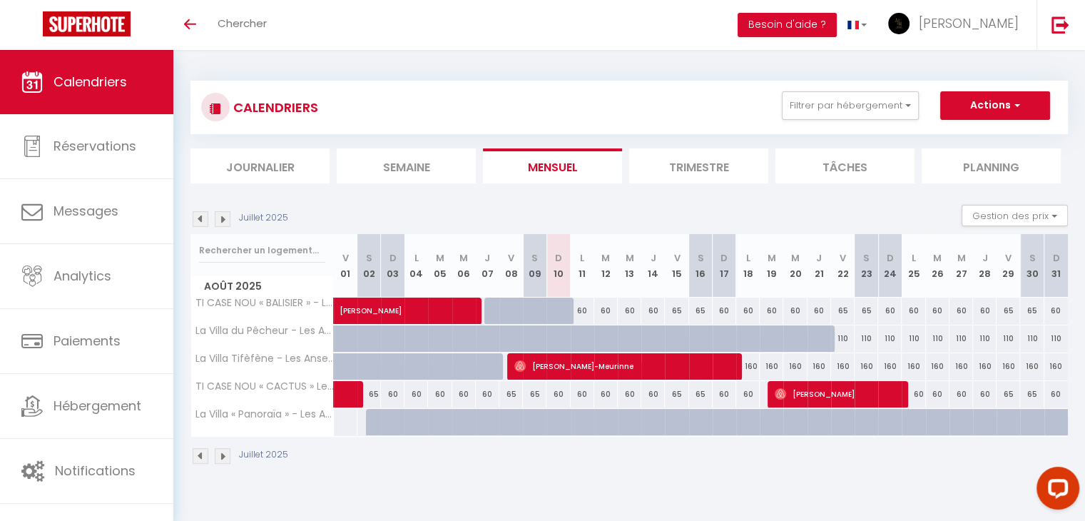
click at [225, 452] on img at bounding box center [223, 456] width 16 height 16
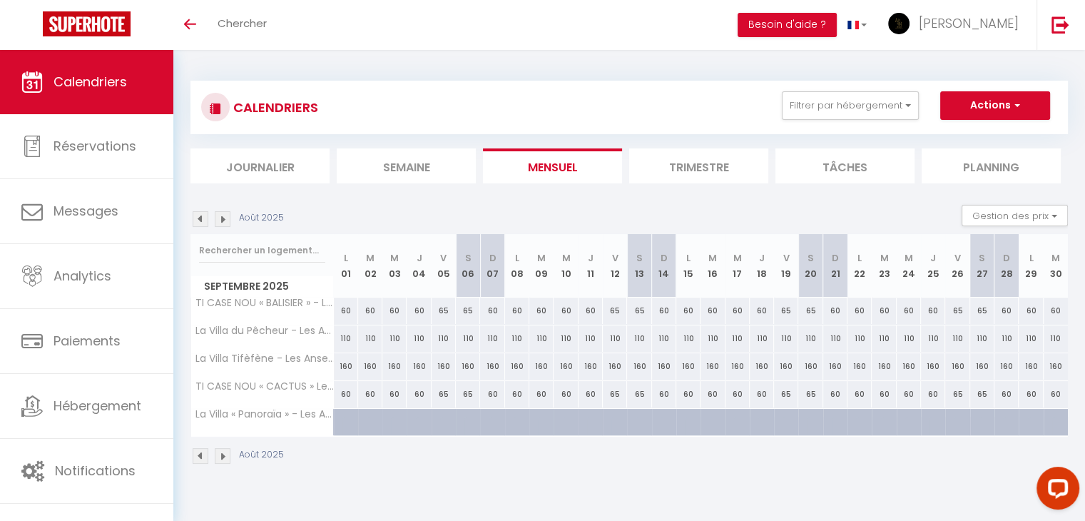
click at [225, 453] on img at bounding box center [223, 456] width 16 height 16
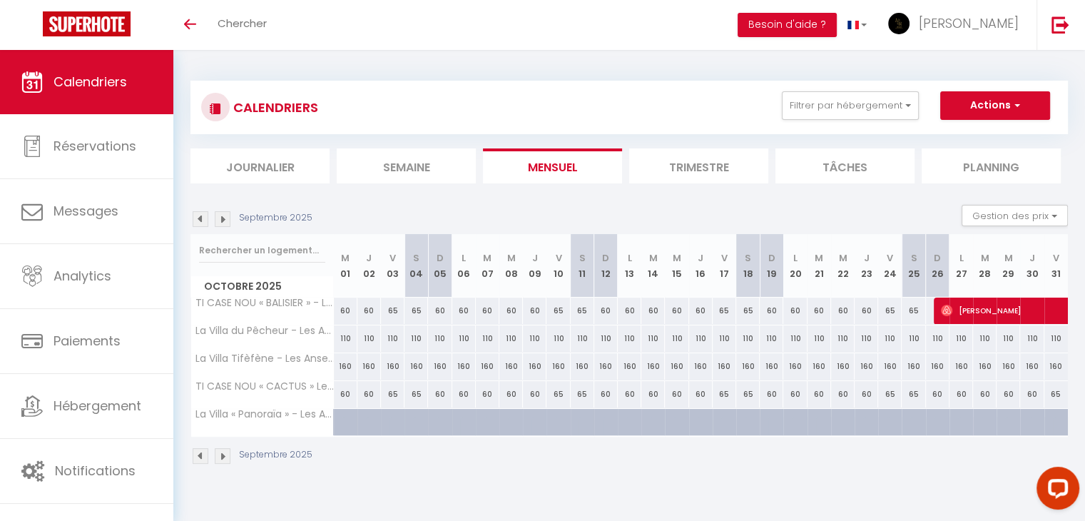
click at [225, 453] on img at bounding box center [223, 456] width 16 height 16
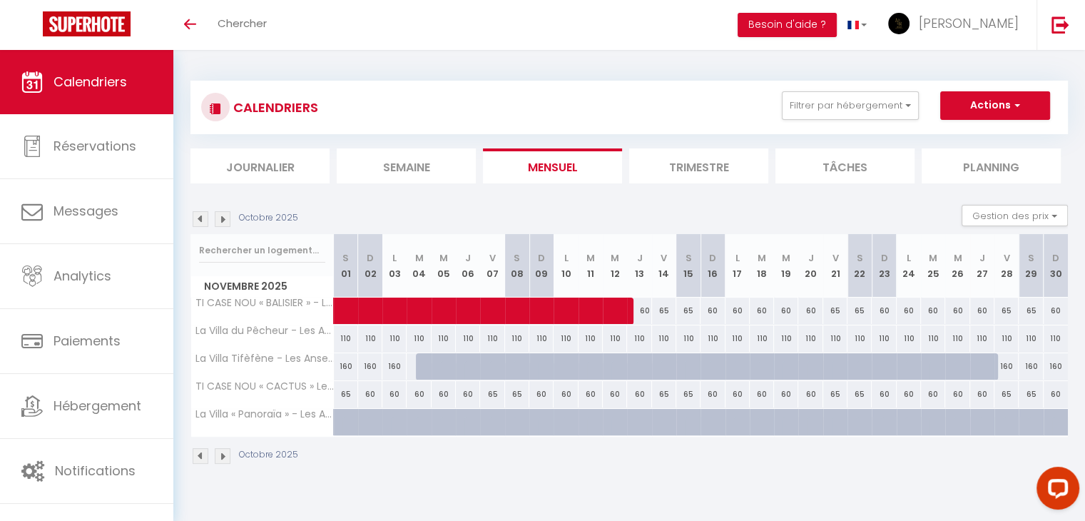
click at [225, 453] on img at bounding box center [223, 456] width 16 height 16
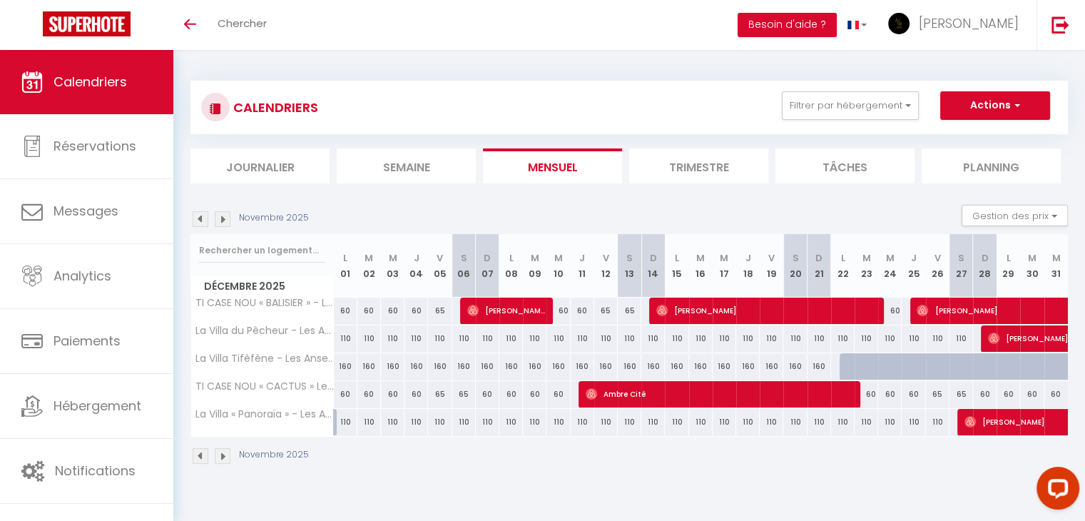
click at [225, 453] on img at bounding box center [223, 456] width 16 height 16
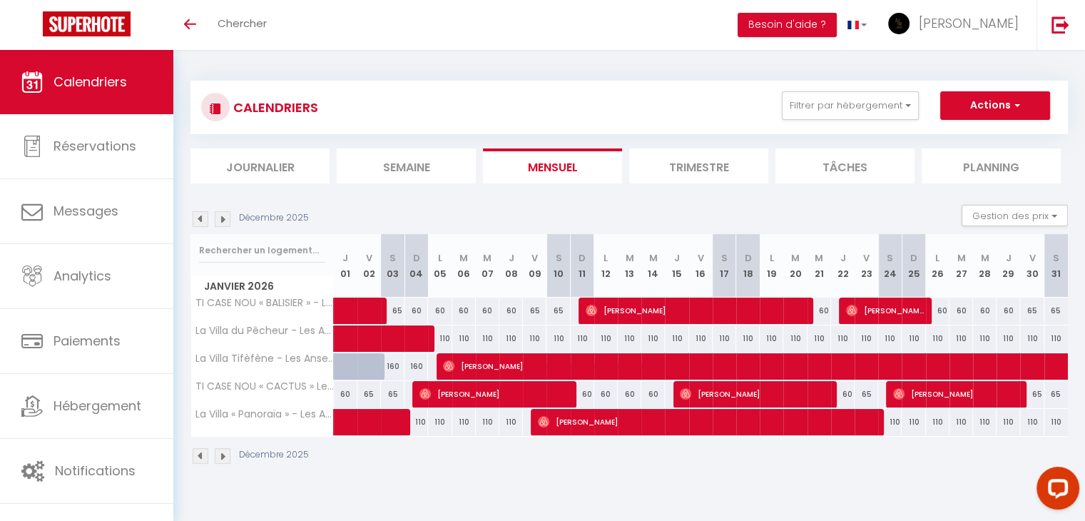
click at [205, 456] on img at bounding box center [201, 456] width 16 height 16
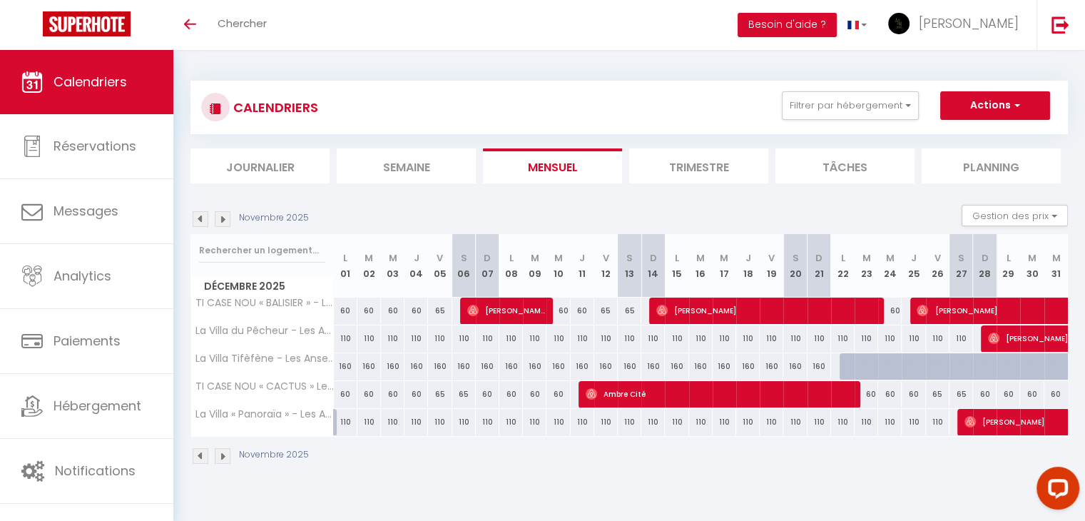
click at [227, 453] on img at bounding box center [223, 456] width 16 height 16
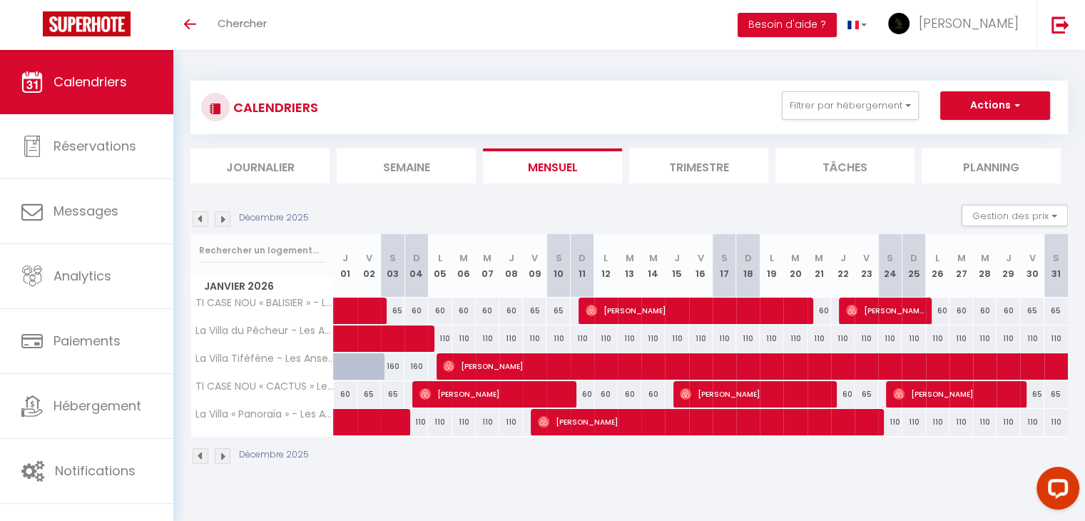
click at [227, 454] on img at bounding box center [223, 456] width 16 height 16
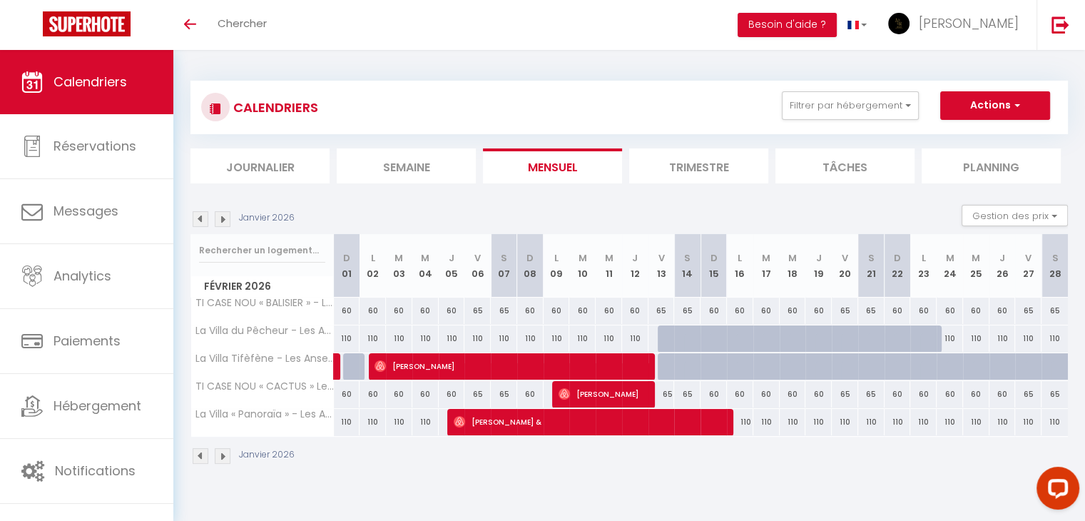
click at [204, 456] on img at bounding box center [201, 456] width 16 height 16
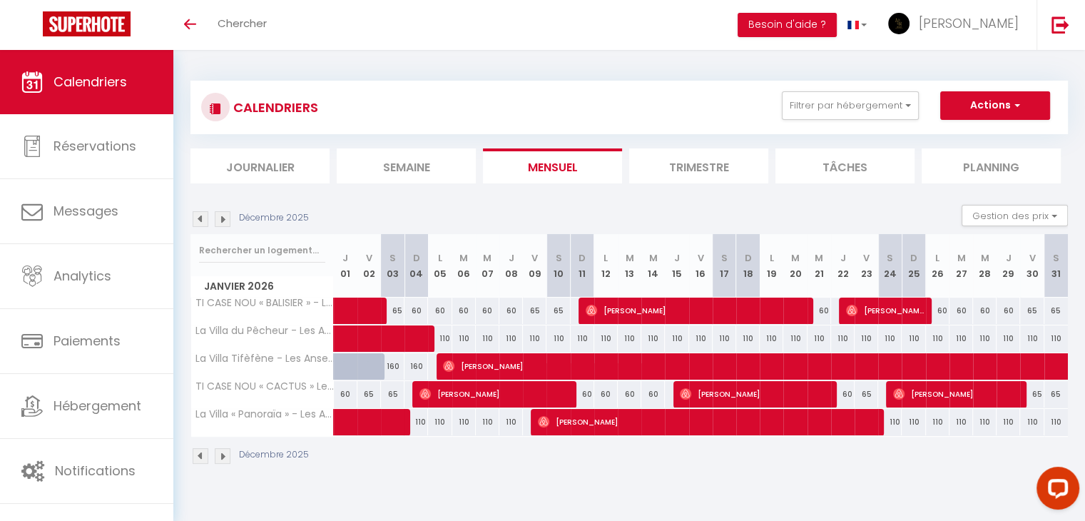
click at [204, 456] on img at bounding box center [201, 456] width 16 height 16
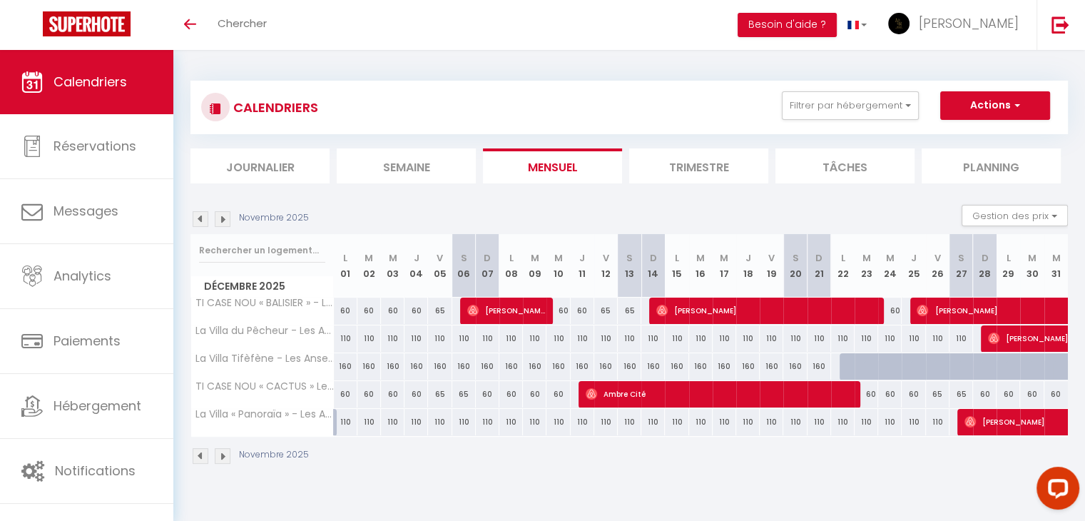
click at [220, 454] on img at bounding box center [223, 456] width 16 height 16
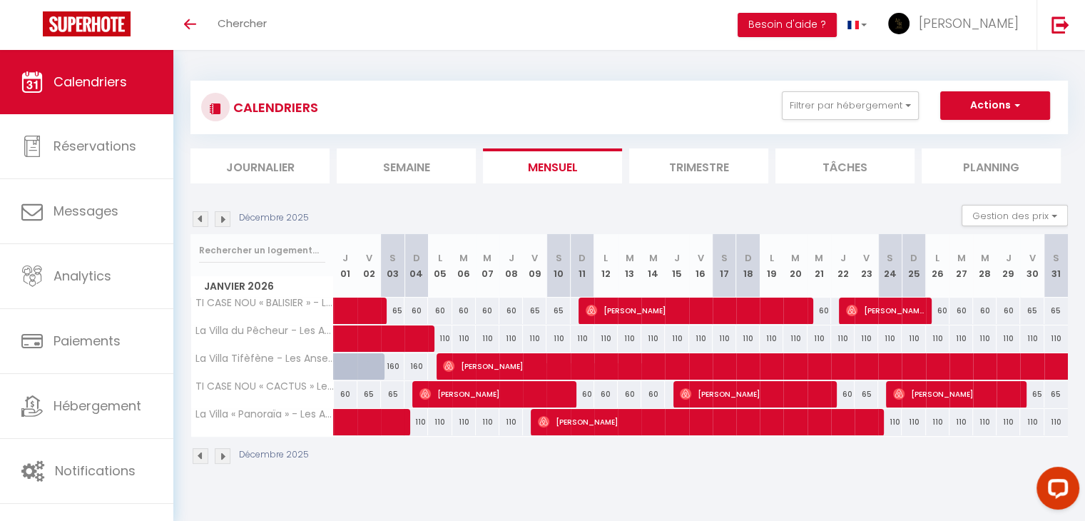
click at [225, 458] on img at bounding box center [223, 456] width 16 height 16
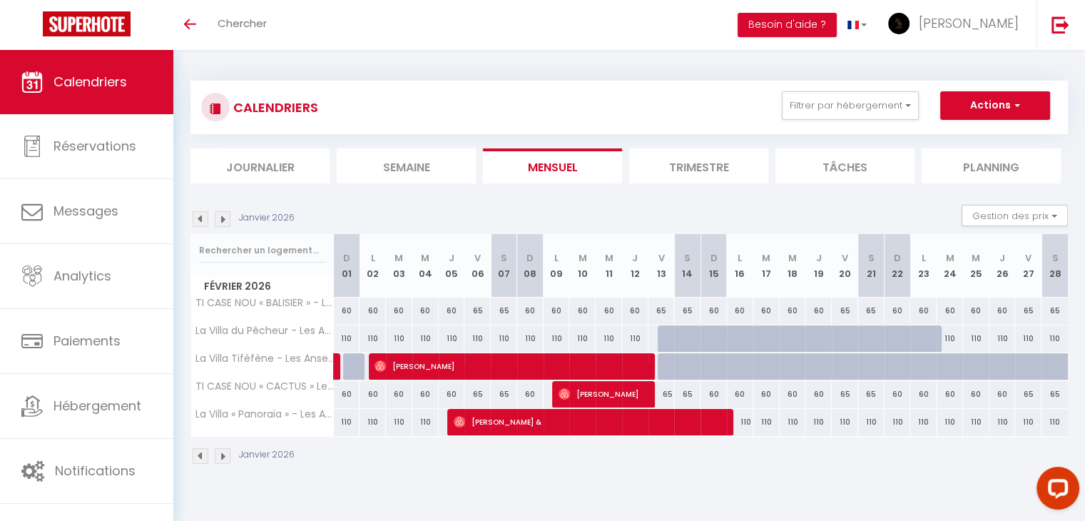
click at [202, 454] on img at bounding box center [201, 456] width 16 height 16
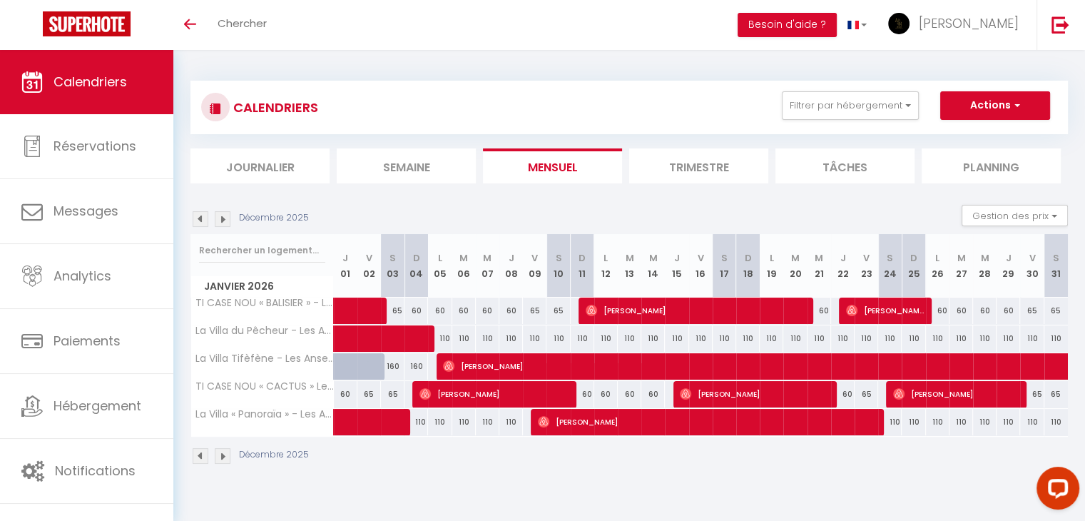
click at [202, 454] on img at bounding box center [201, 456] width 16 height 16
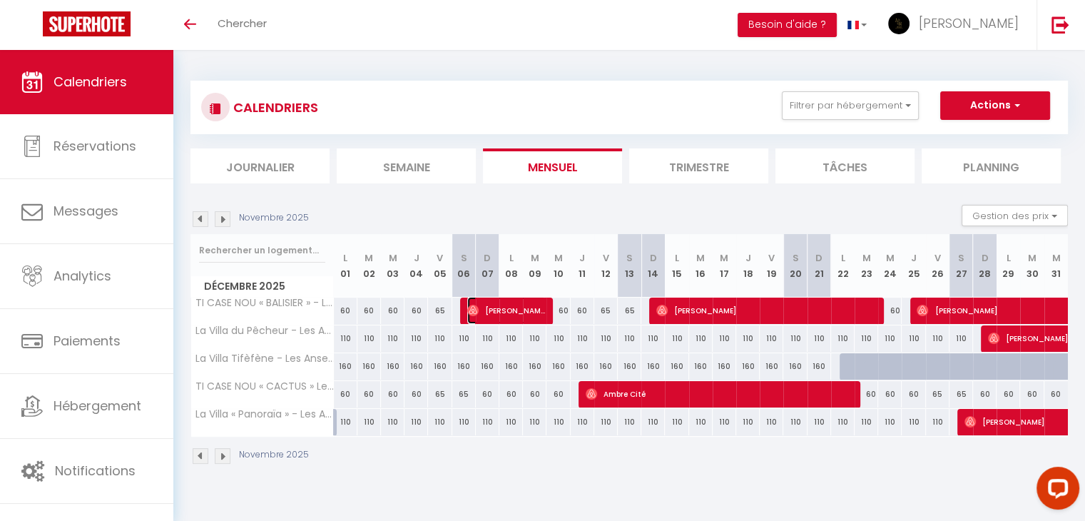
click at [505, 306] on span "[PERSON_NAME]" at bounding box center [506, 310] width 78 height 27
select select "OK"
select select "0"
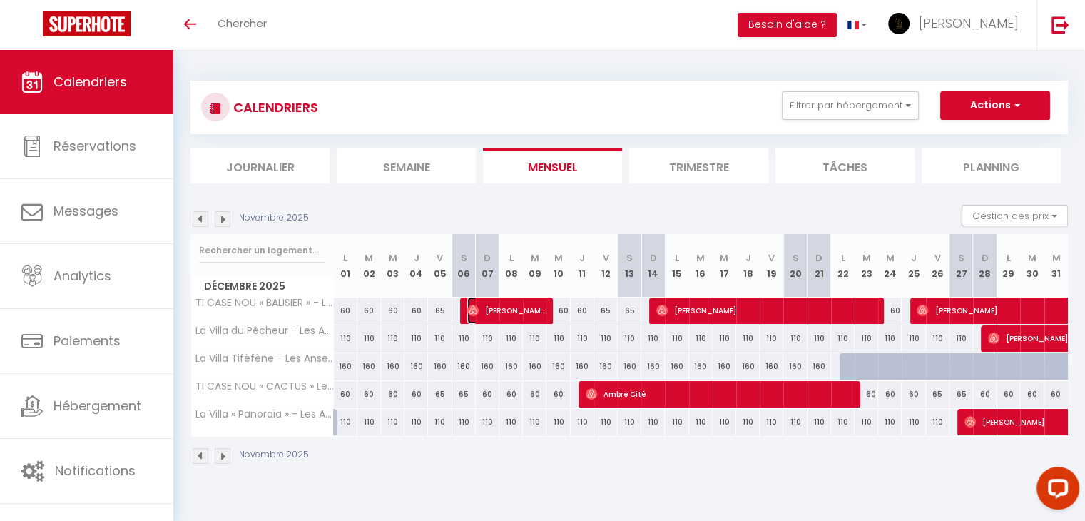
select select "1"
select select
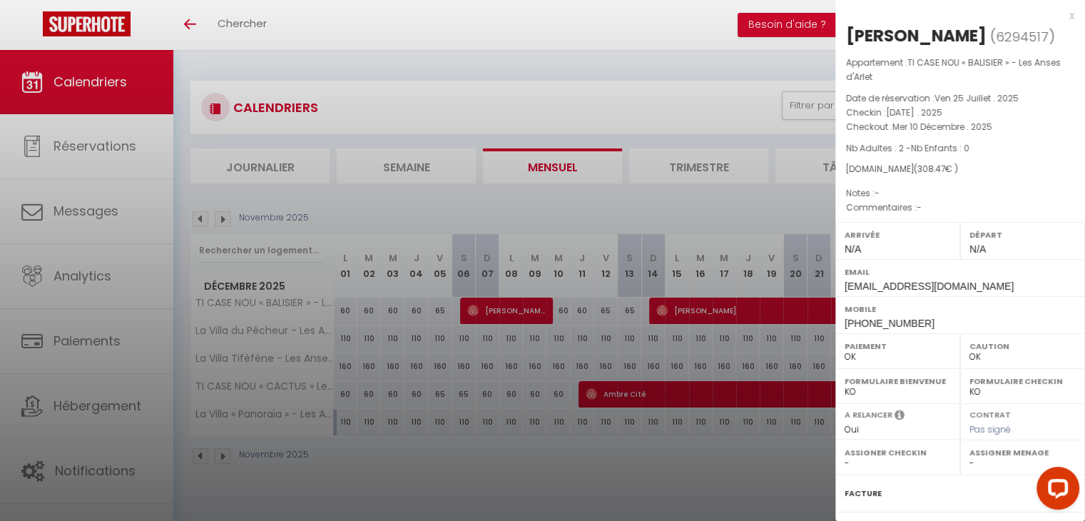
click at [678, 200] on div at bounding box center [542, 260] width 1085 height 521
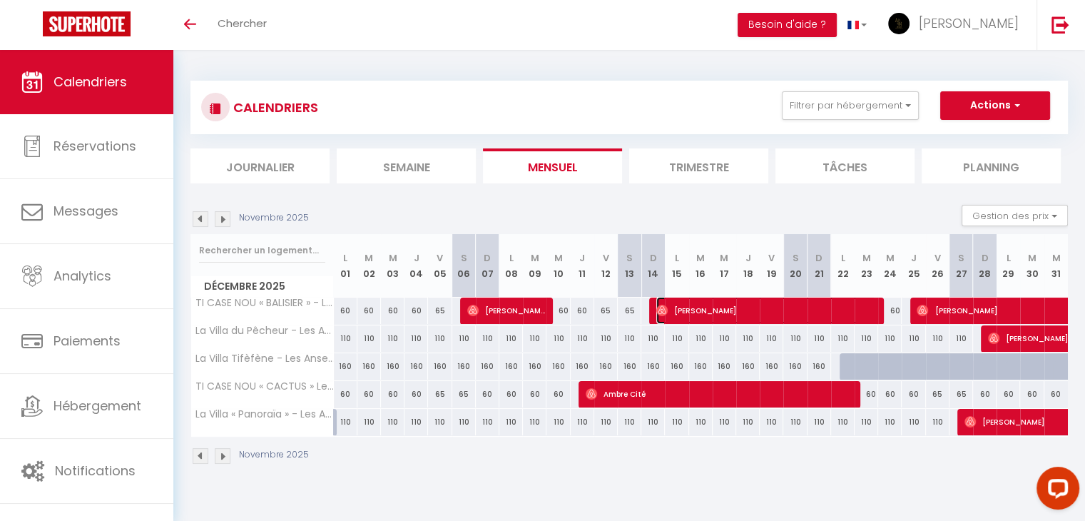
click at [770, 304] on span "[PERSON_NAME]" at bounding box center [766, 310] width 220 height 27
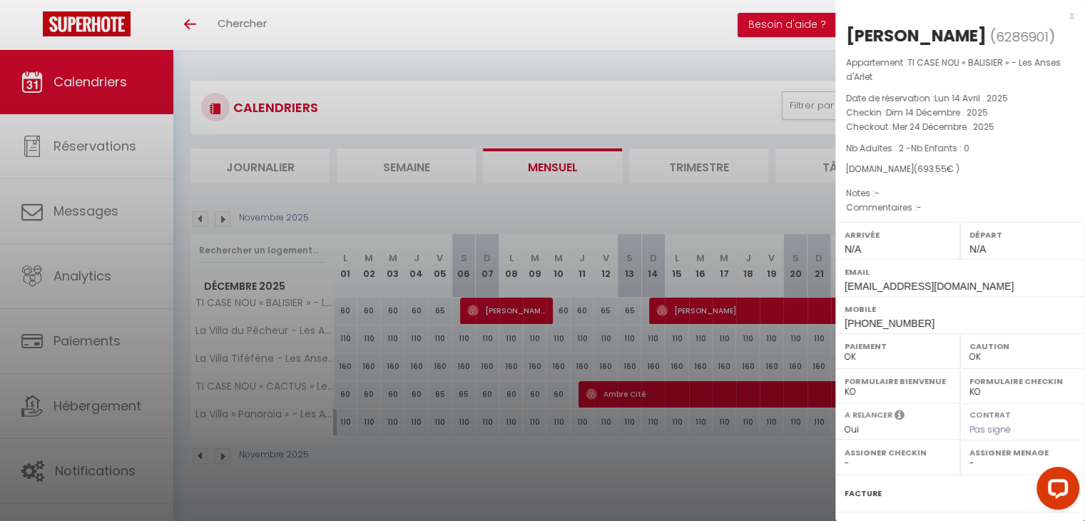
click at [568, 330] on div at bounding box center [542, 260] width 1085 height 521
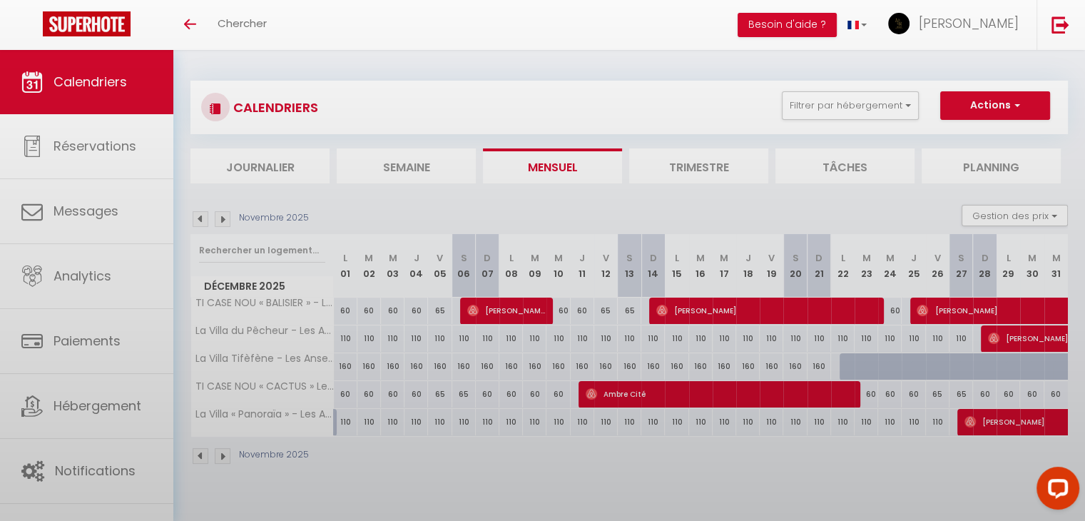
click at [514, 309] on div at bounding box center [542, 260] width 1085 height 521
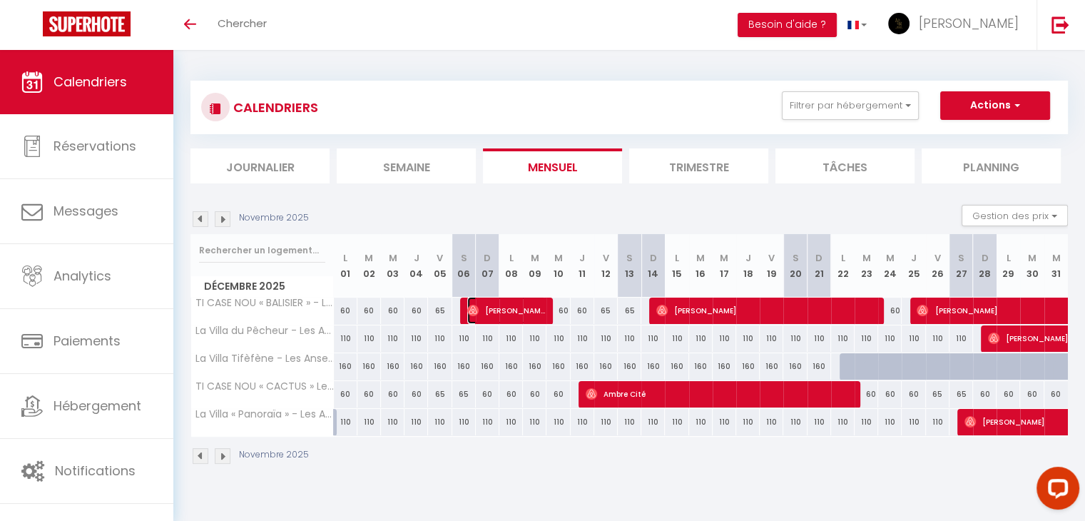
click at [514, 309] on span "[PERSON_NAME]" at bounding box center [506, 310] width 78 height 27
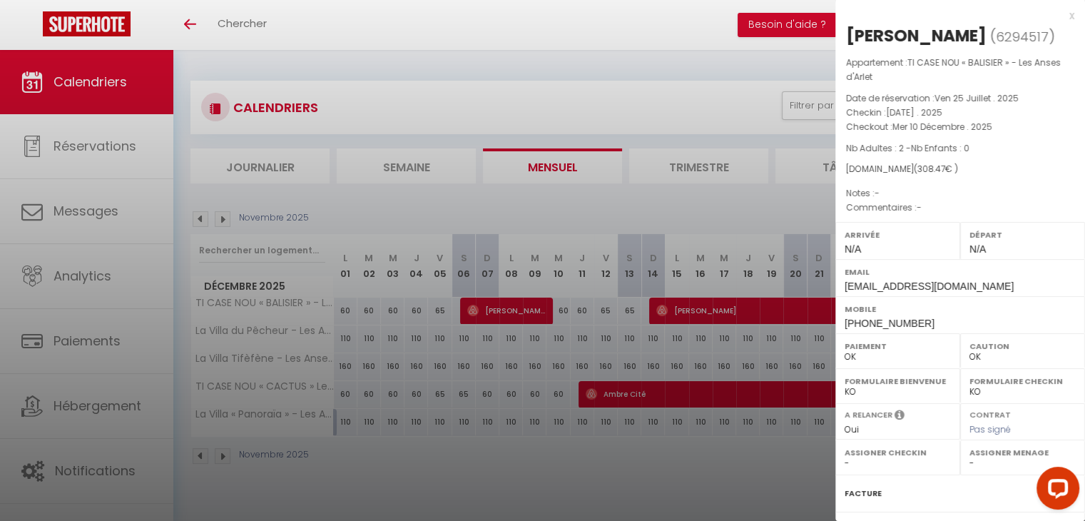
click at [638, 354] on div at bounding box center [542, 260] width 1085 height 521
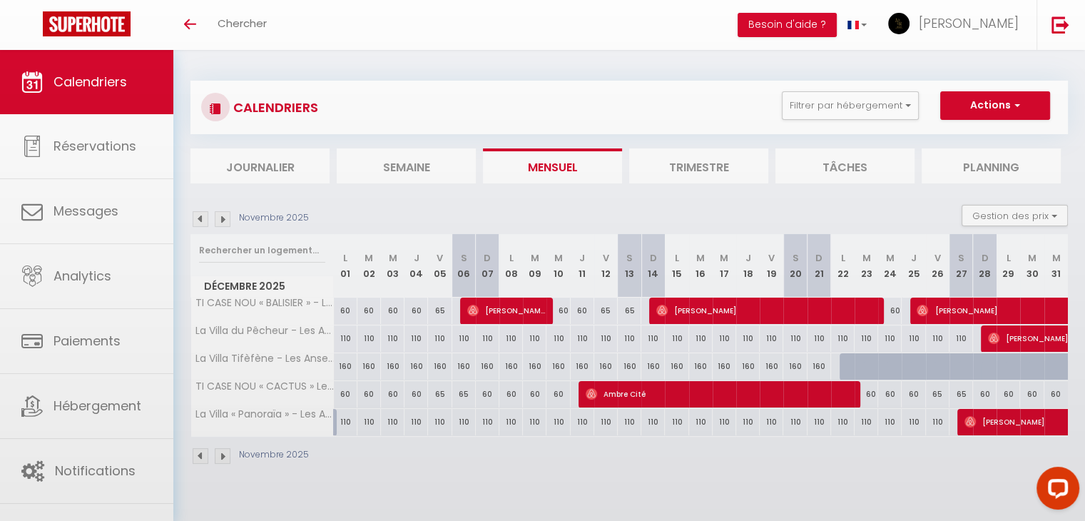
click at [721, 312] on body "Questions et aide sur la MIGRATION - [GEOGRAPHIC_DATA] ouverte de 13 à 14h puis…" at bounding box center [542, 310] width 1085 height 521
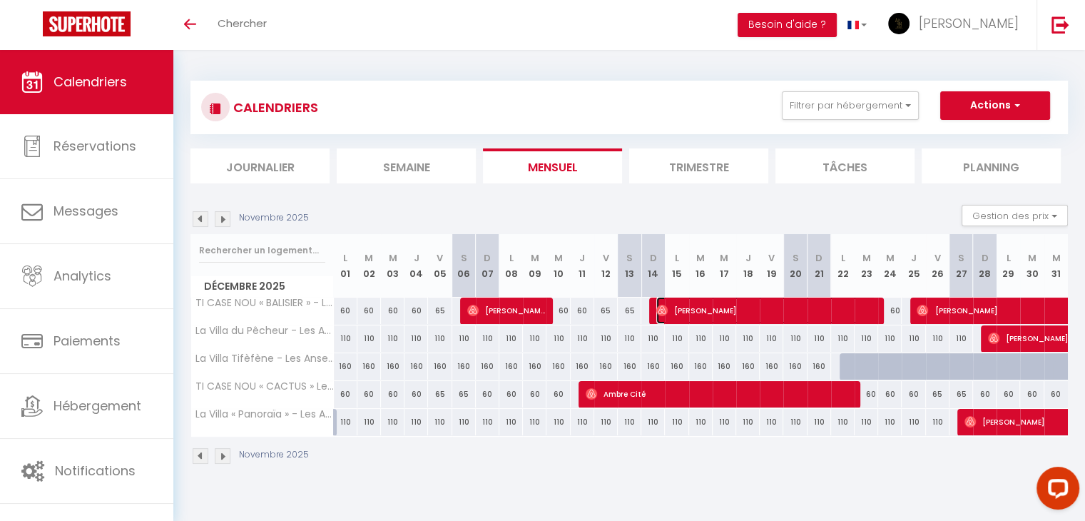
click at [721, 312] on span "[PERSON_NAME]" at bounding box center [766, 310] width 220 height 27
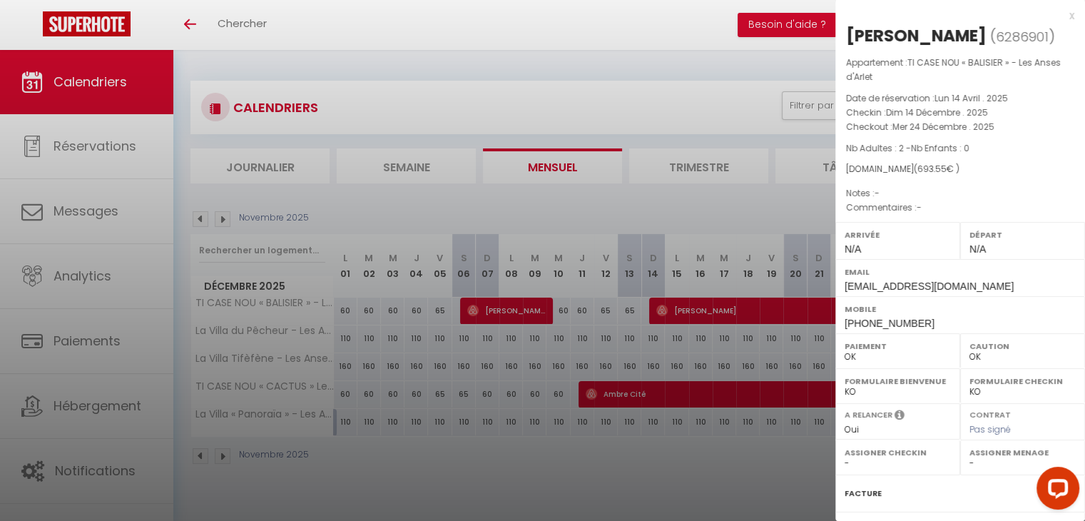
click at [773, 365] on div at bounding box center [542, 260] width 1085 height 521
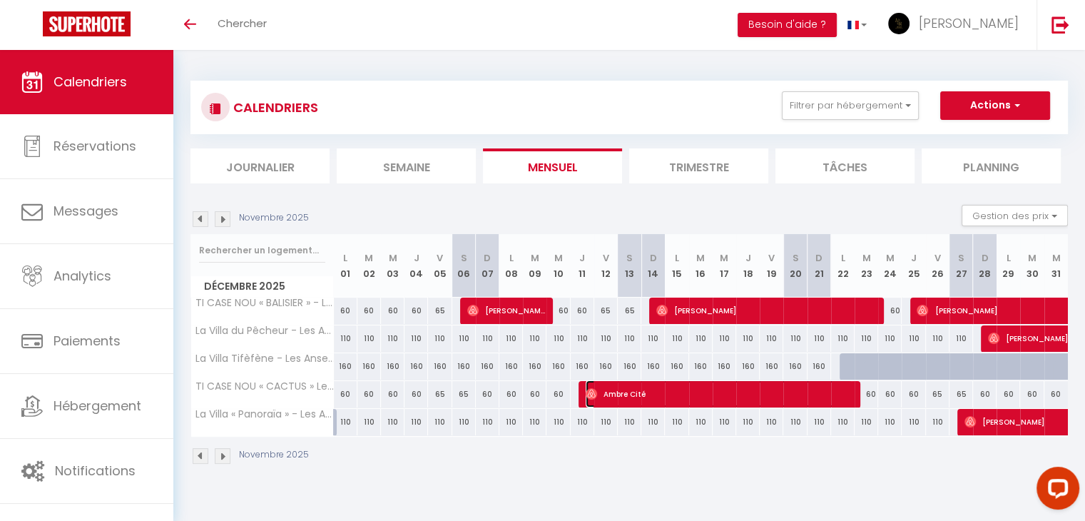
click at [665, 387] on span "Ambre Cité" at bounding box center [719, 393] width 267 height 27
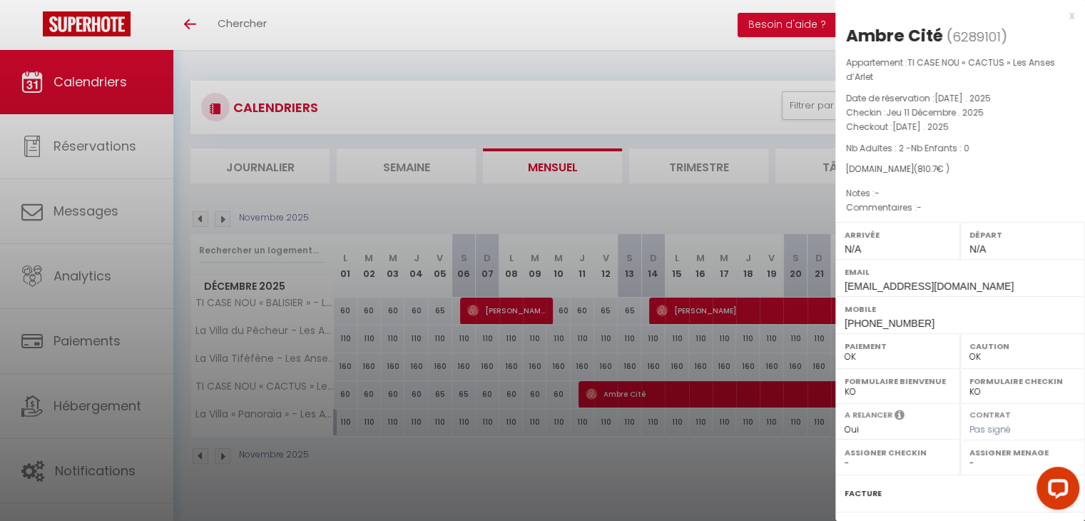
click at [668, 365] on div at bounding box center [542, 260] width 1085 height 521
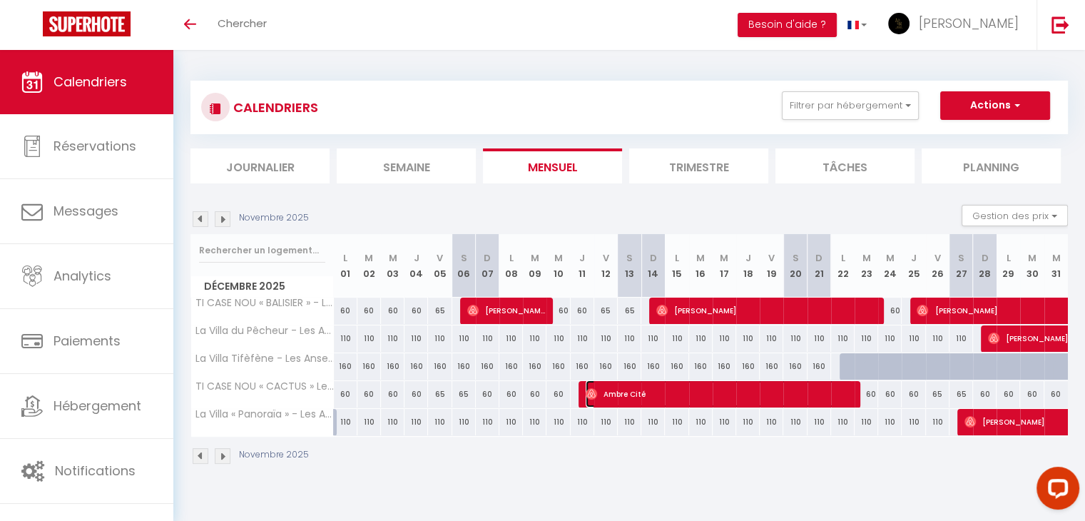
click at [710, 389] on span "Ambre Cité" at bounding box center [719, 393] width 267 height 27
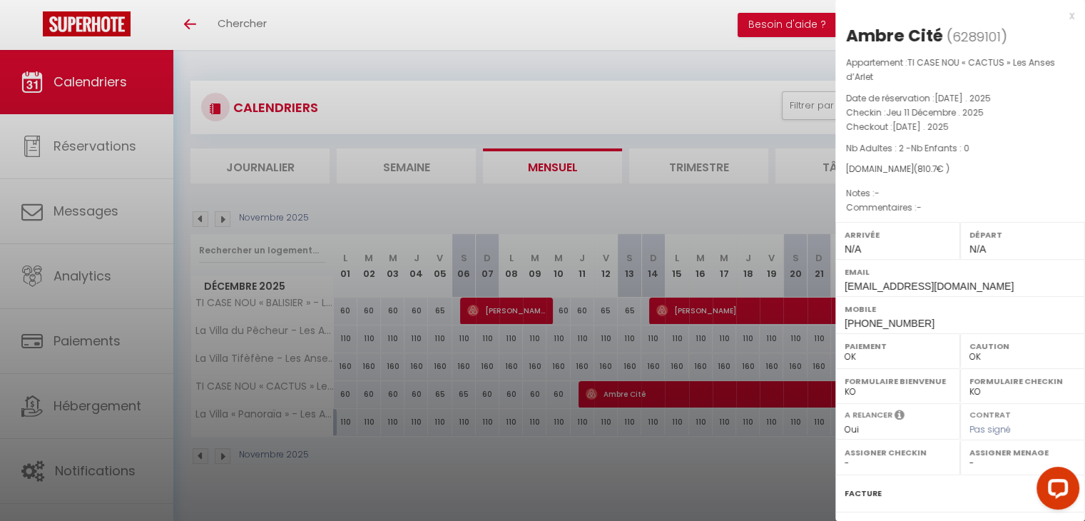
click at [507, 393] on div at bounding box center [542, 260] width 1085 height 521
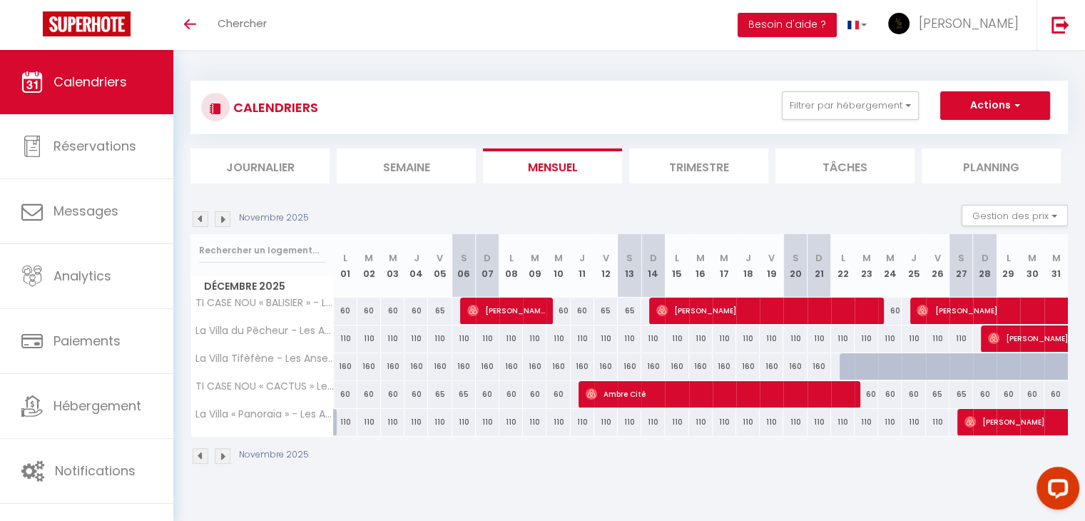
click at [218, 457] on img at bounding box center [223, 456] width 16 height 16
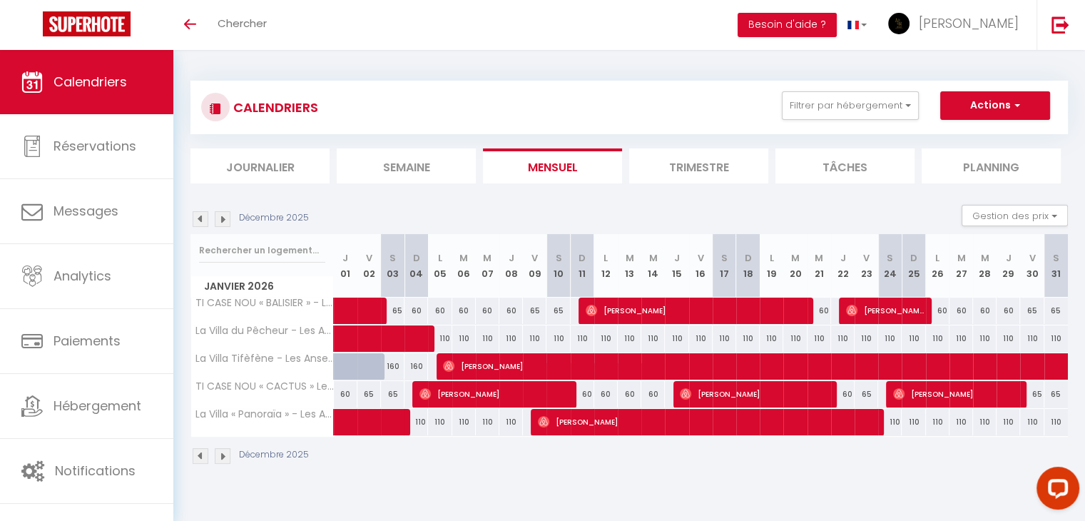
click at [203, 225] on img at bounding box center [201, 219] width 16 height 16
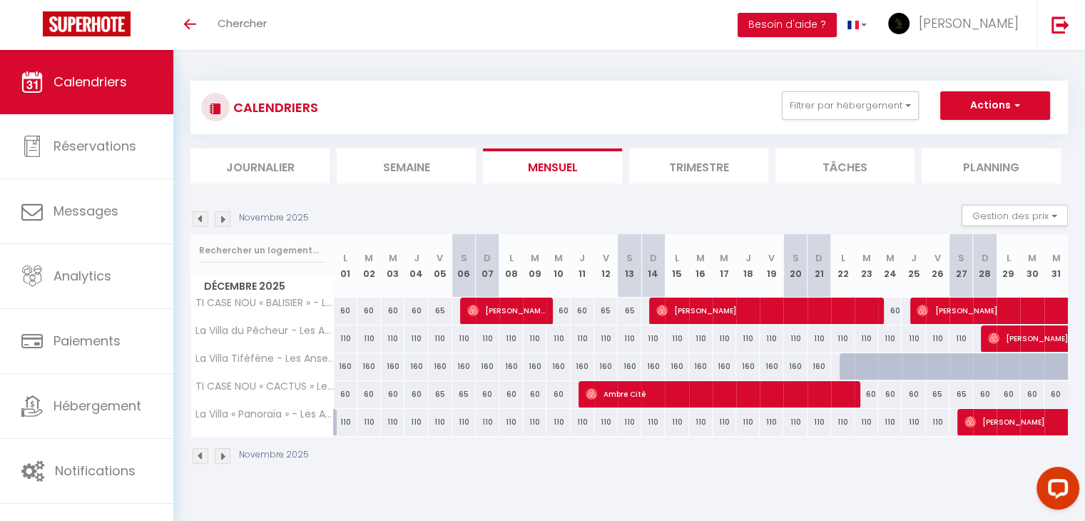
click at [223, 223] on img at bounding box center [223, 219] width 16 height 16
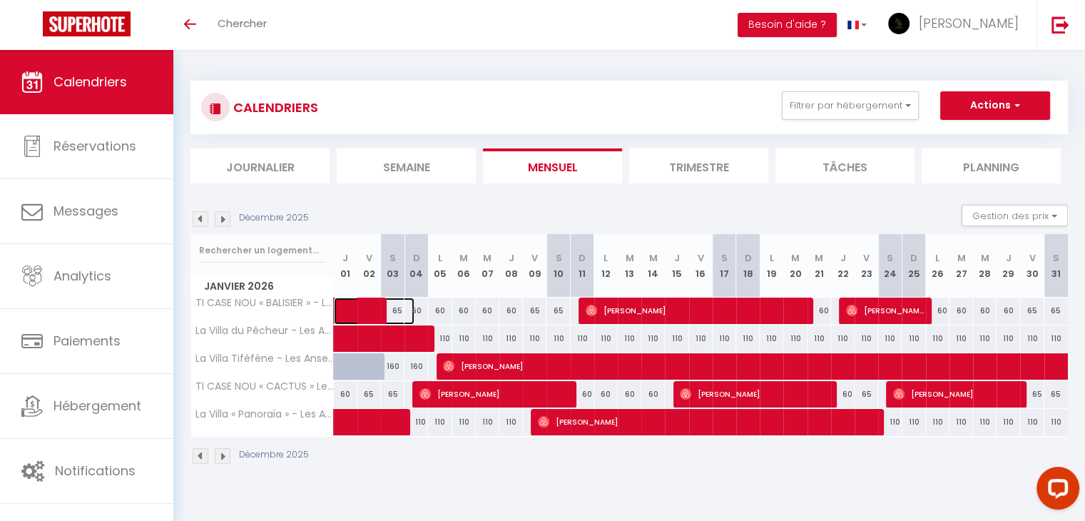
click at [361, 303] on span at bounding box center [382, 310] width 66 height 27
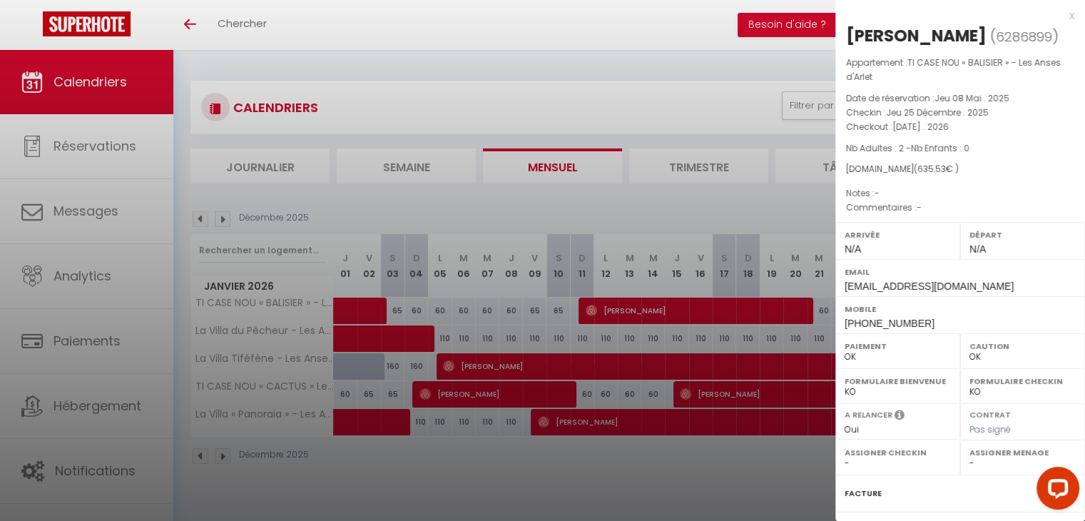
click at [446, 314] on div at bounding box center [542, 260] width 1085 height 521
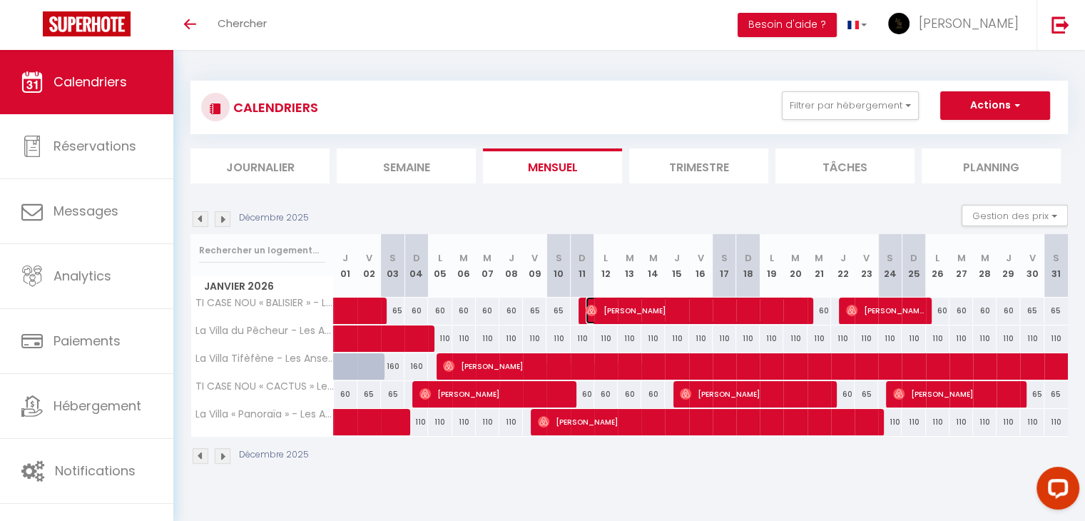
click at [721, 312] on span "[PERSON_NAME]" at bounding box center [696, 310] width 220 height 27
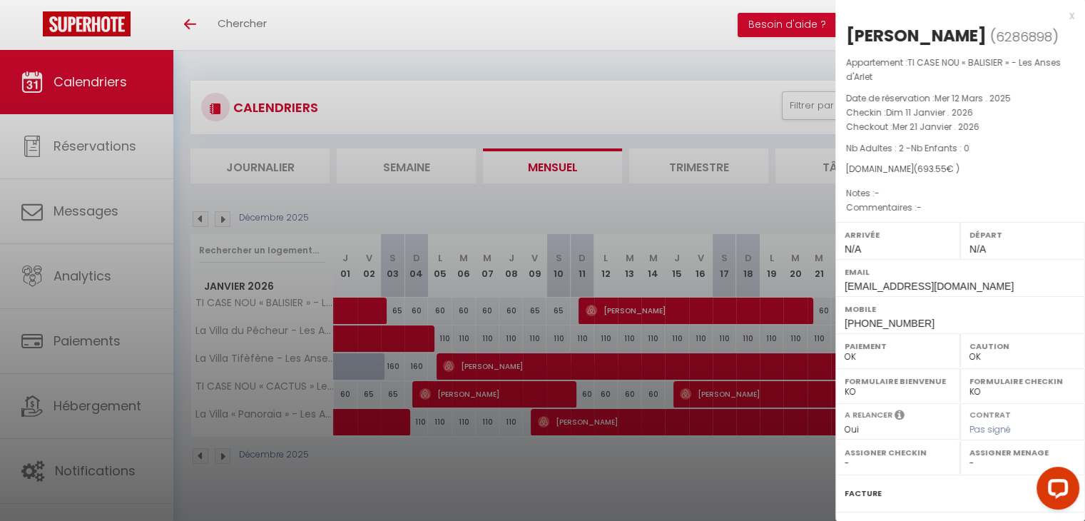
click at [716, 333] on div at bounding box center [542, 260] width 1085 height 521
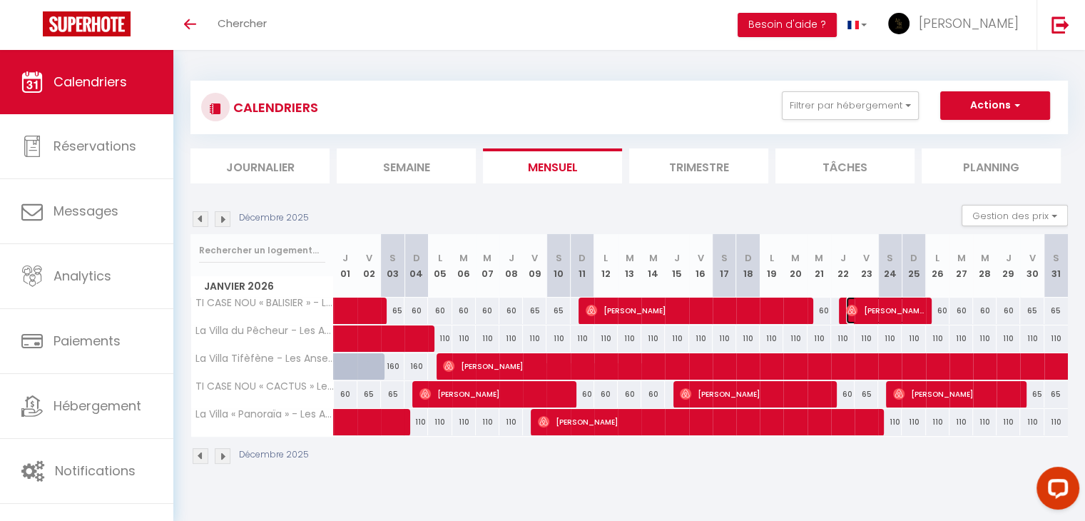
click at [903, 308] on span "[PERSON_NAME]" at bounding box center [885, 310] width 78 height 27
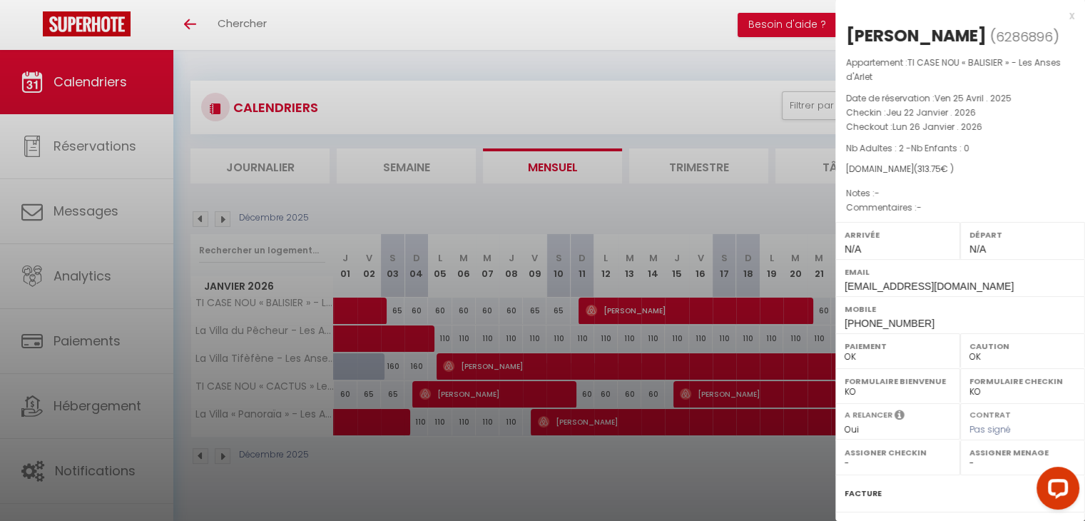
click at [717, 173] on div at bounding box center [542, 260] width 1085 height 521
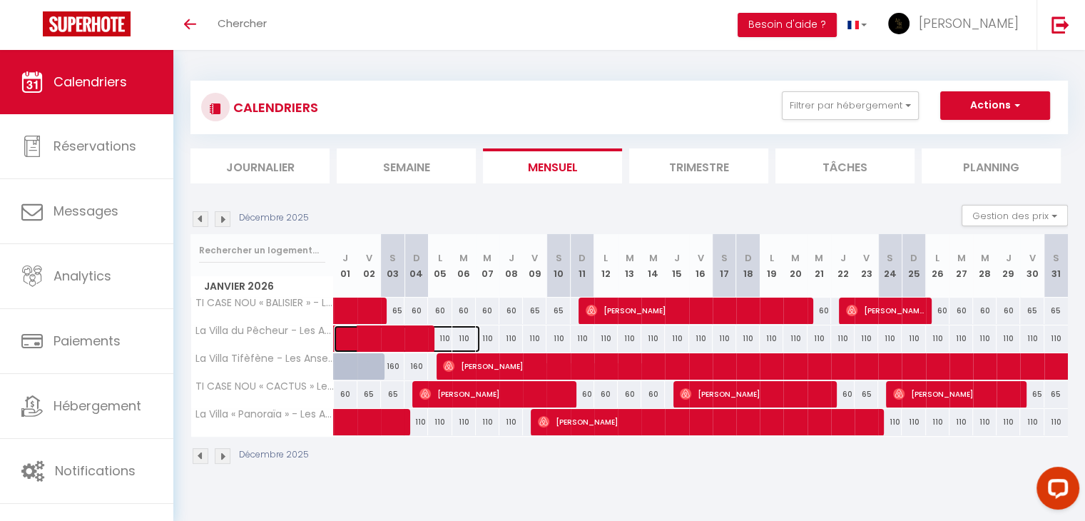
click at [412, 334] on span at bounding box center [414, 338] width 131 height 27
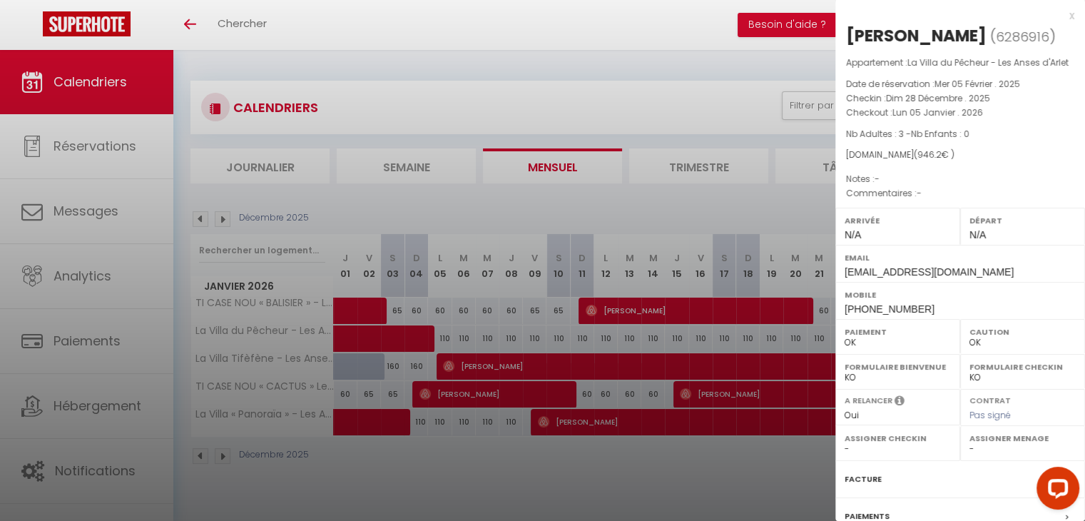
click at [461, 323] on div at bounding box center [542, 260] width 1085 height 521
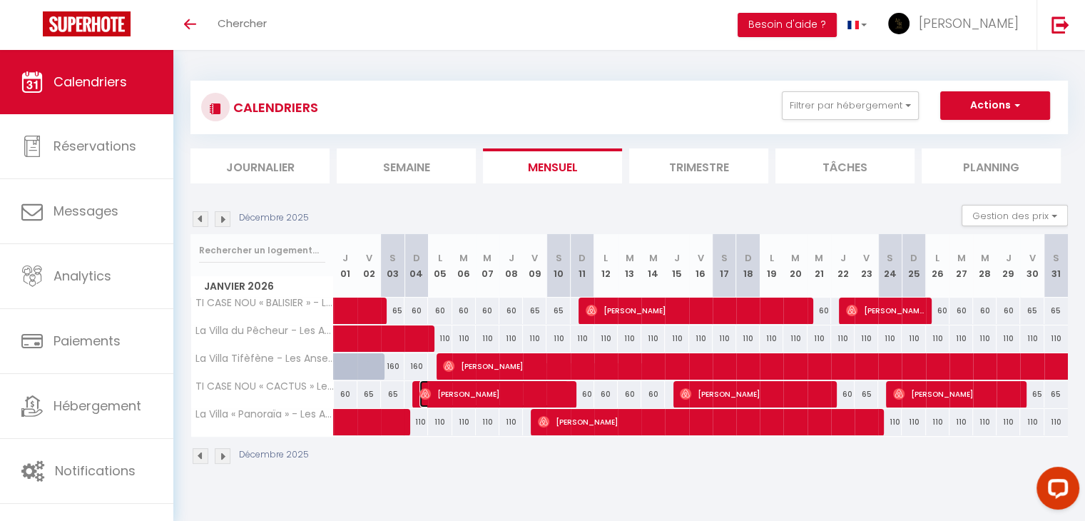
click at [482, 391] on span "[PERSON_NAME]" at bounding box center [493, 393] width 149 height 27
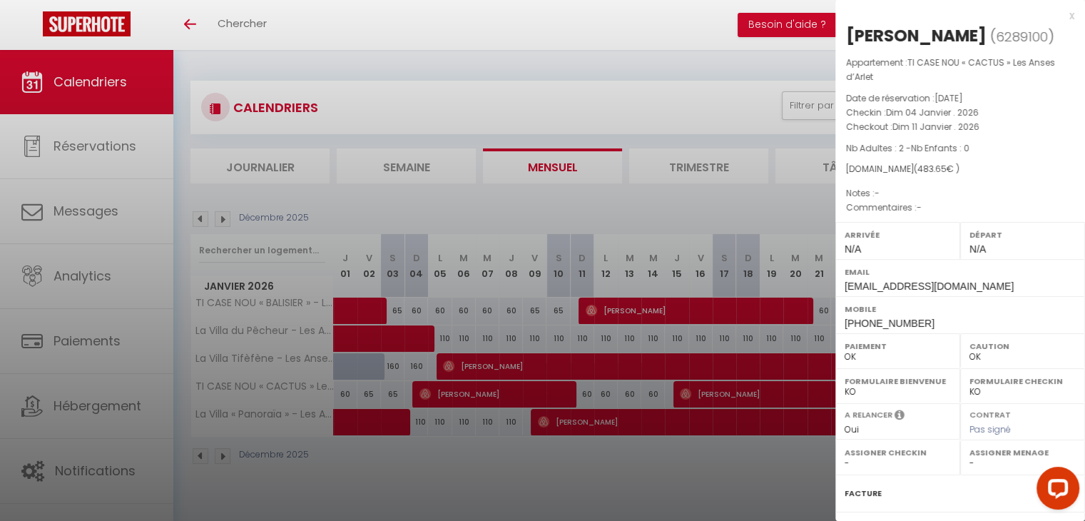
click at [579, 386] on div at bounding box center [542, 260] width 1085 height 521
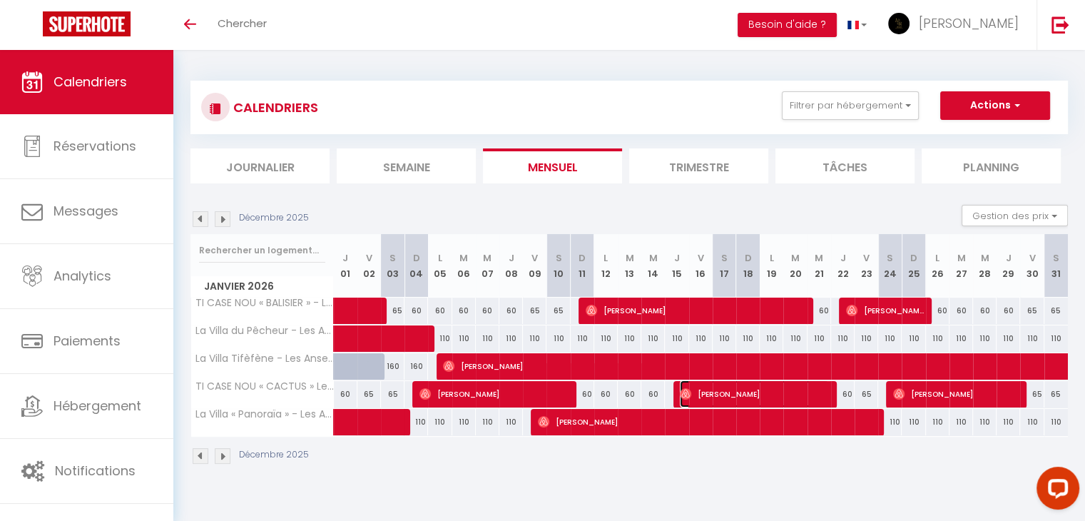
click at [742, 389] on span "[PERSON_NAME]" at bounding box center [754, 393] width 149 height 27
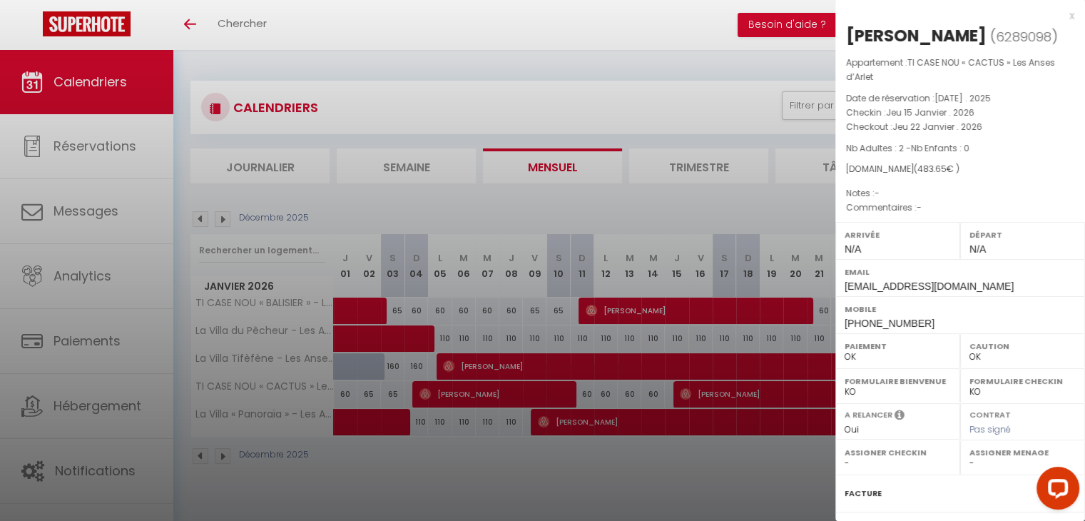
click at [611, 400] on div at bounding box center [542, 260] width 1085 height 521
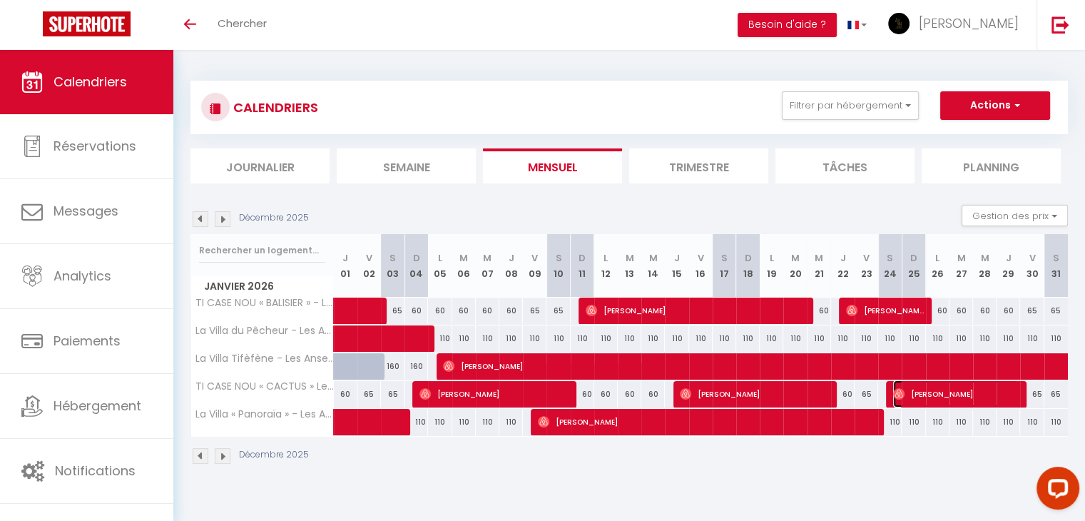
click at [955, 388] on span "[PERSON_NAME]" at bounding box center [956, 393] width 126 height 27
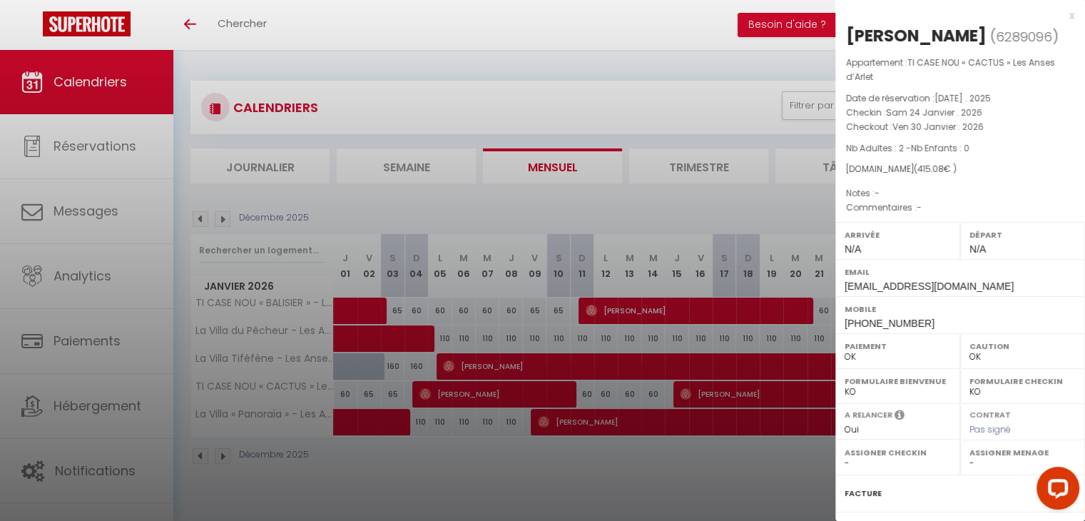
click at [727, 348] on div at bounding box center [542, 260] width 1085 height 521
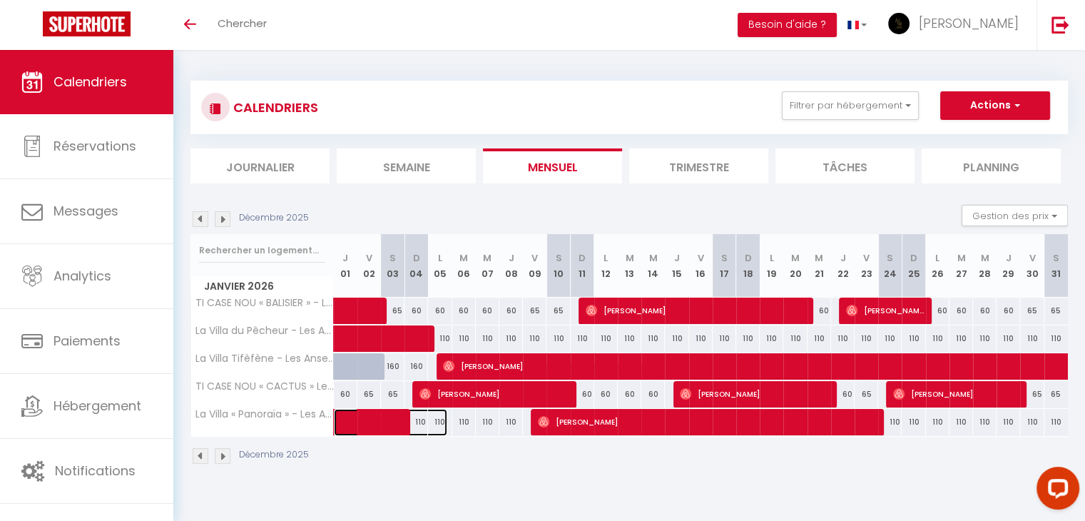
click at [376, 421] on span at bounding box center [398, 422] width 98 height 27
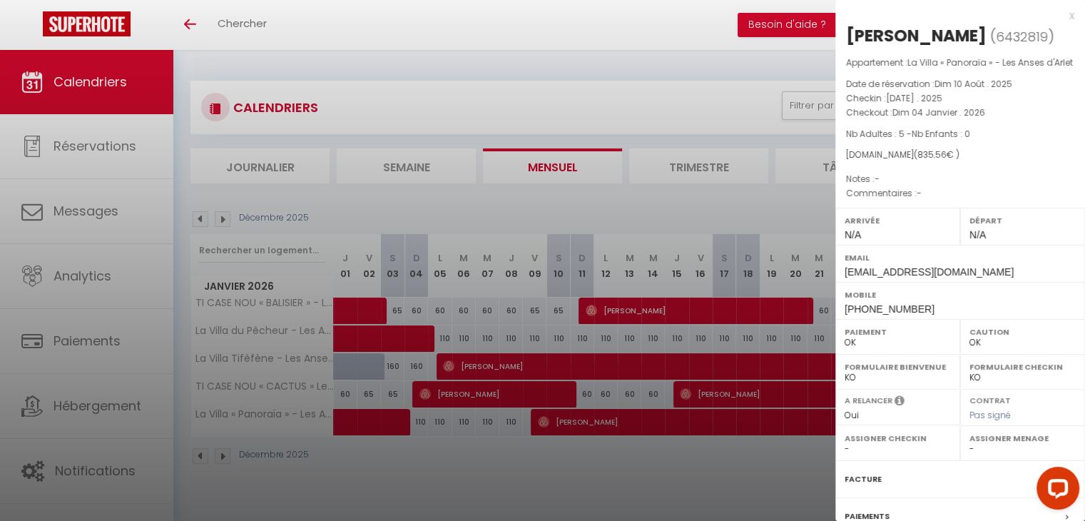
click at [457, 456] on div at bounding box center [542, 260] width 1085 height 521
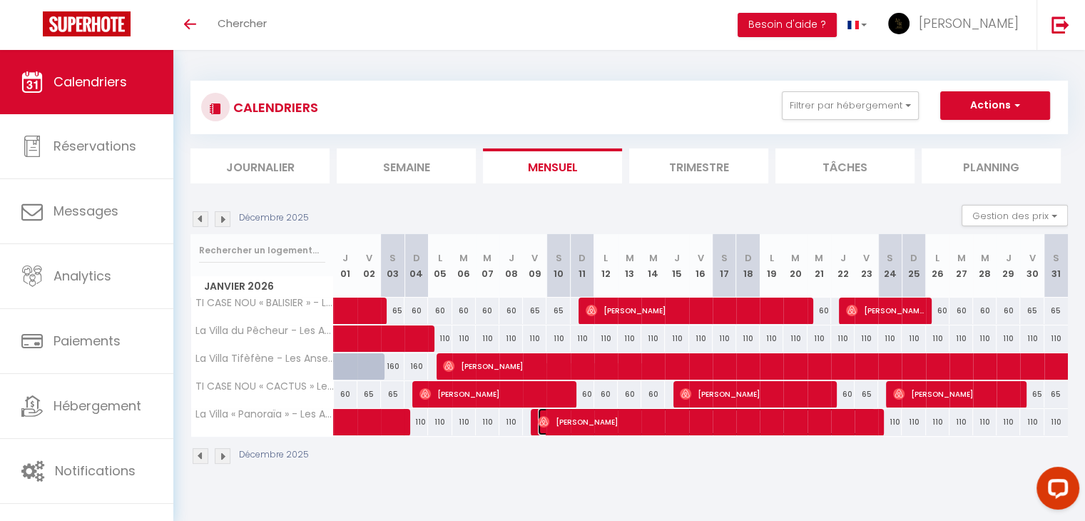
click at [669, 417] on span "[PERSON_NAME]" at bounding box center [706, 421] width 337 height 27
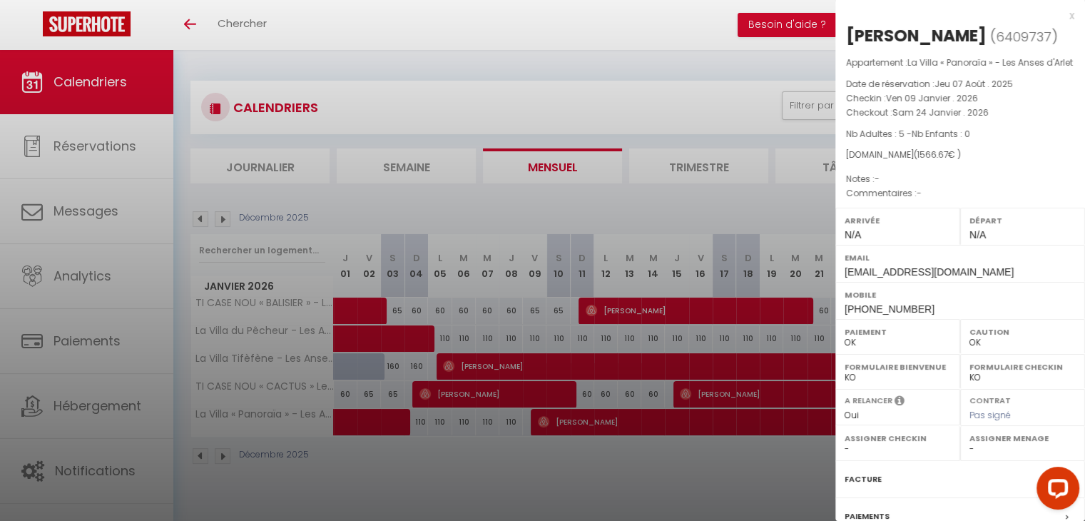
click at [752, 344] on div at bounding box center [542, 260] width 1085 height 521
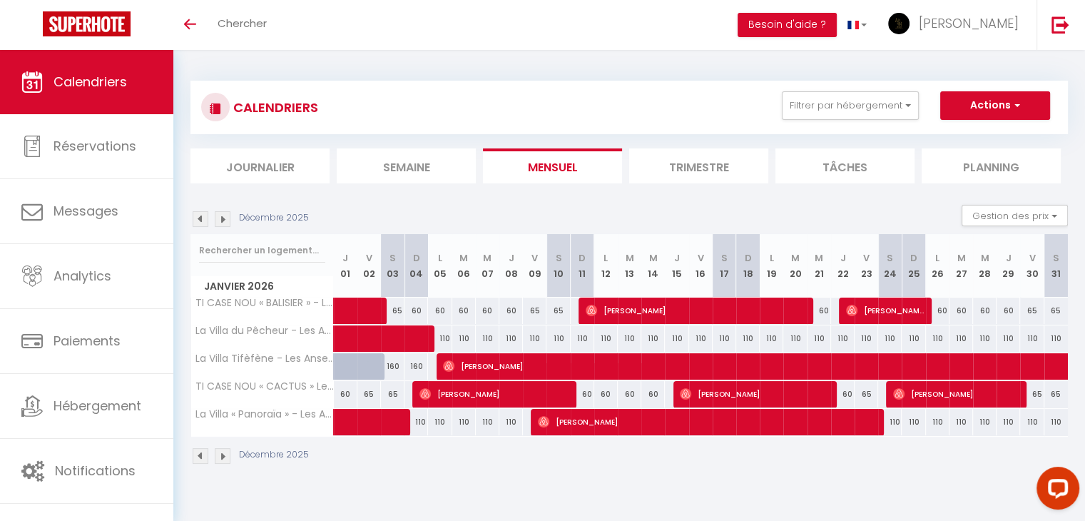
click at [223, 459] on img at bounding box center [223, 456] width 16 height 16
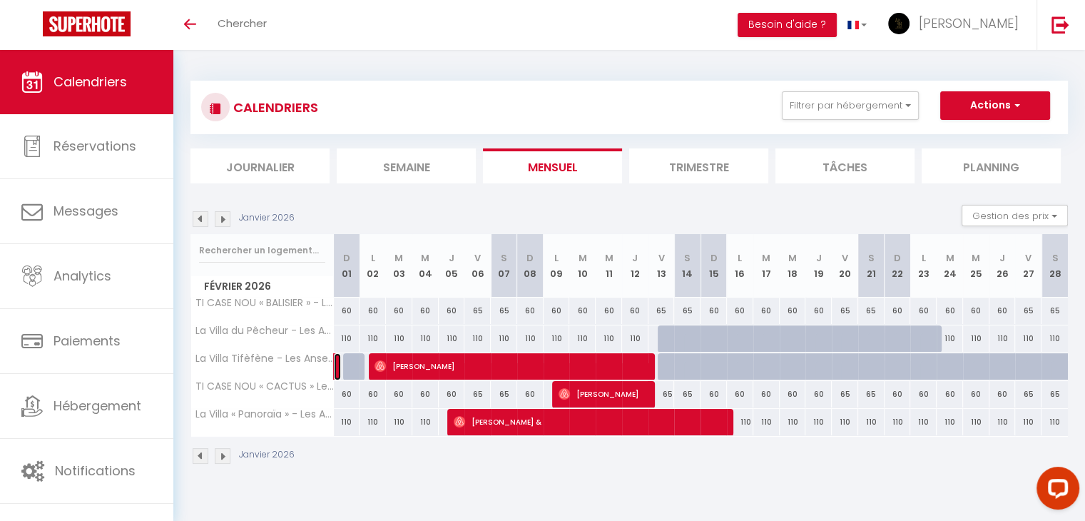
click at [337, 364] on link at bounding box center [337, 366] width 7 height 27
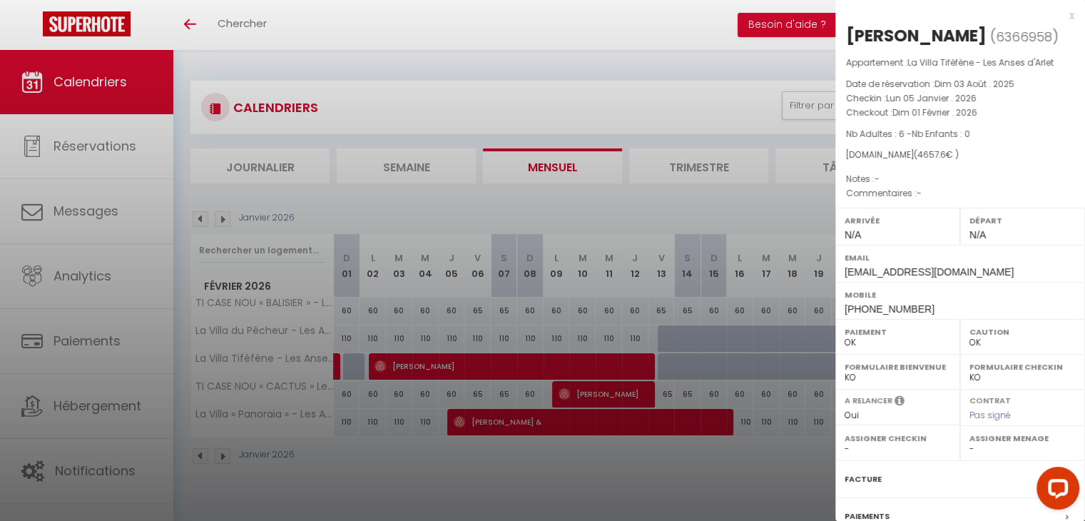
click at [456, 363] on div at bounding box center [542, 260] width 1085 height 521
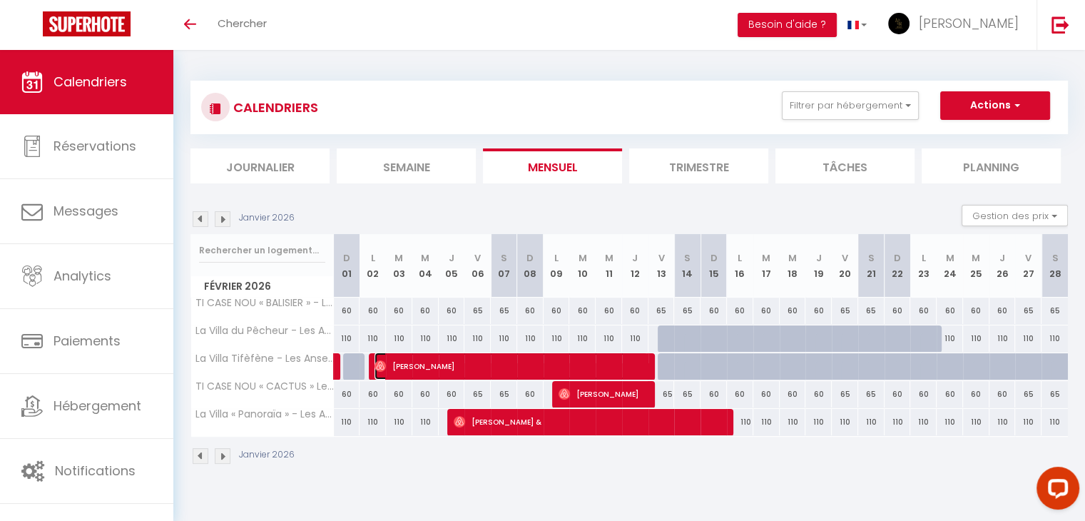
click at [456, 363] on span "[PERSON_NAME]" at bounding box center [510, 365] width 272 height 27
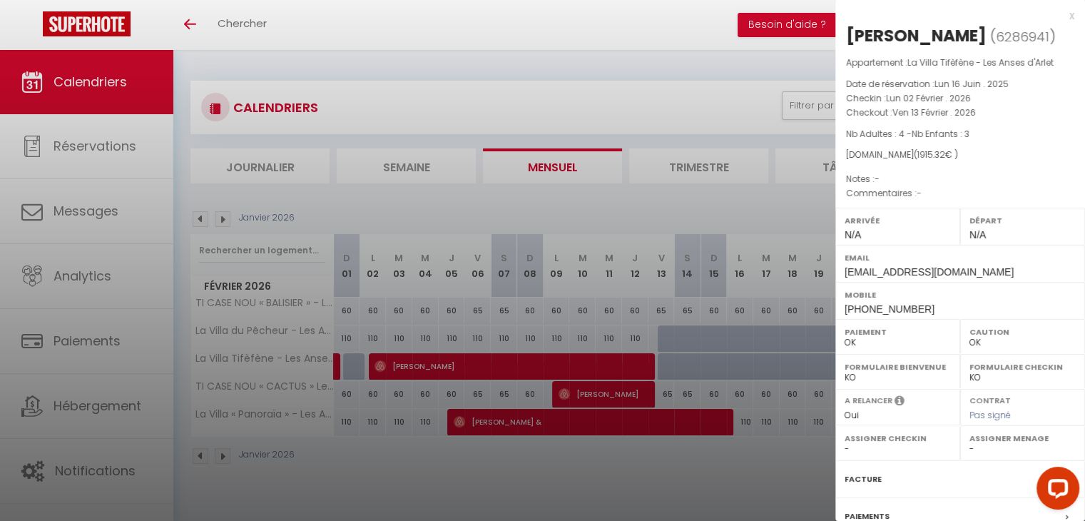
click at [787, 381] on div at bounding box center [542, 260] width 1085 height 521
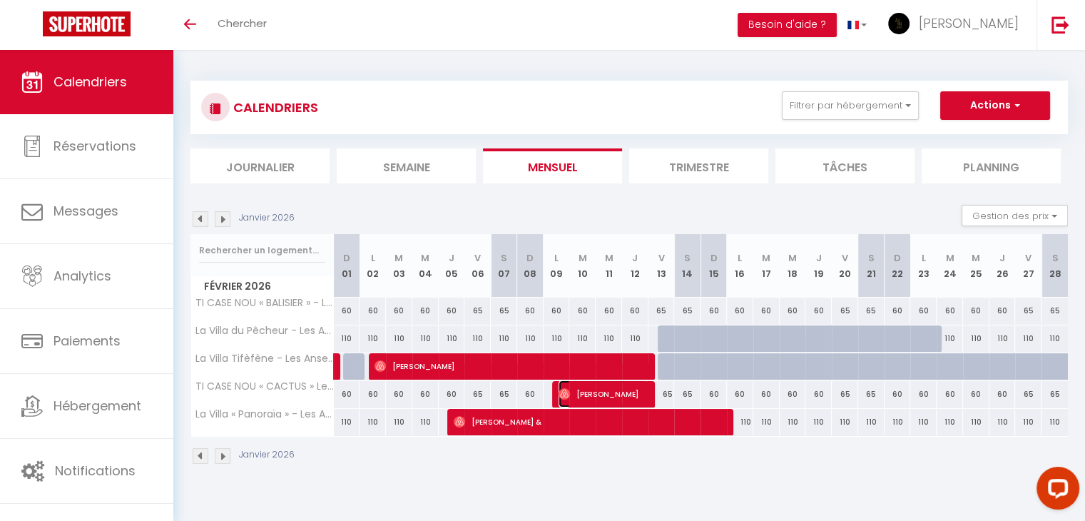
click at [642, 389] on span "[PERSON_NAME]" at bounding box center [602, 393] width 88 height 27
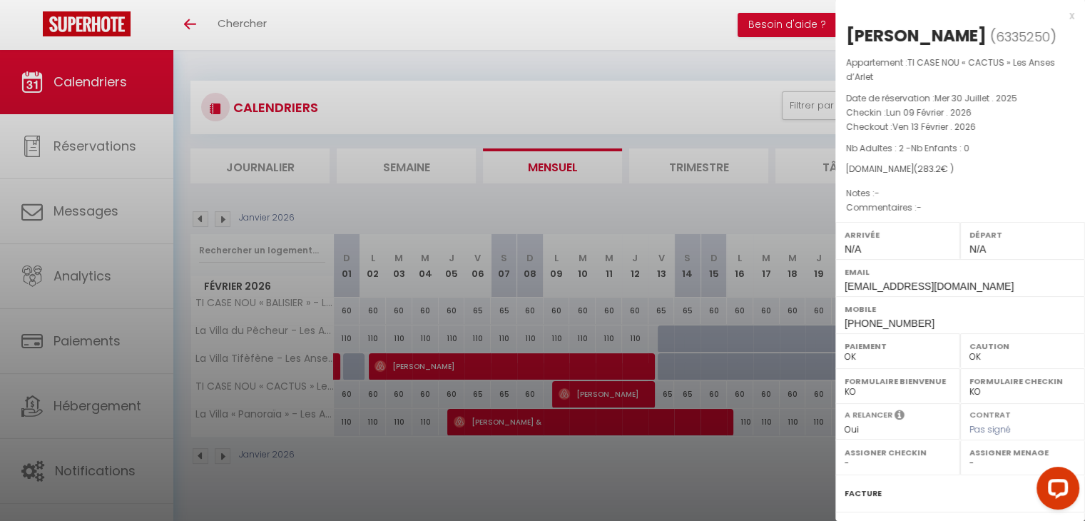
click at [753, 462] on div at bounding box center [542, 260] width 1085 height 521
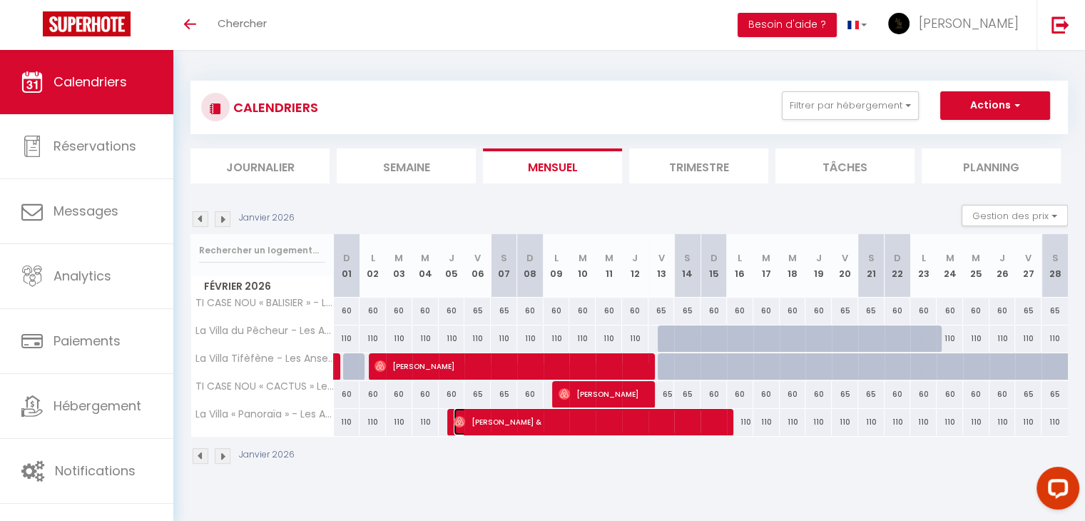
click at [659, 421] on span "[PERSON_NAME] &" at bounding box center [590, 421] width 272 height 27
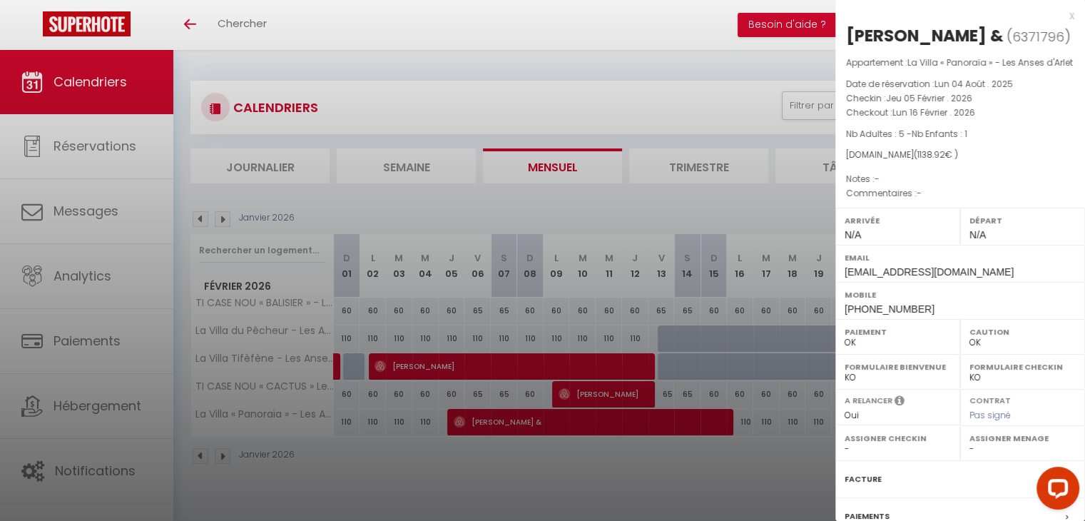
click at [694, 292] on div at bounding box center [542, 260] width 1085 height 521
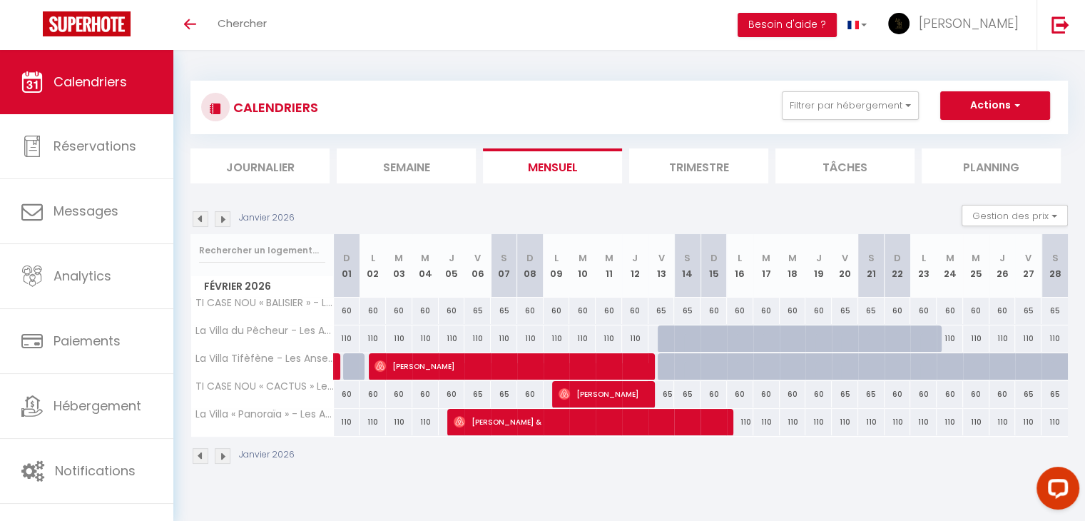
click at [217, 457] on img at bounding box center [223, 456] width 16 height 16
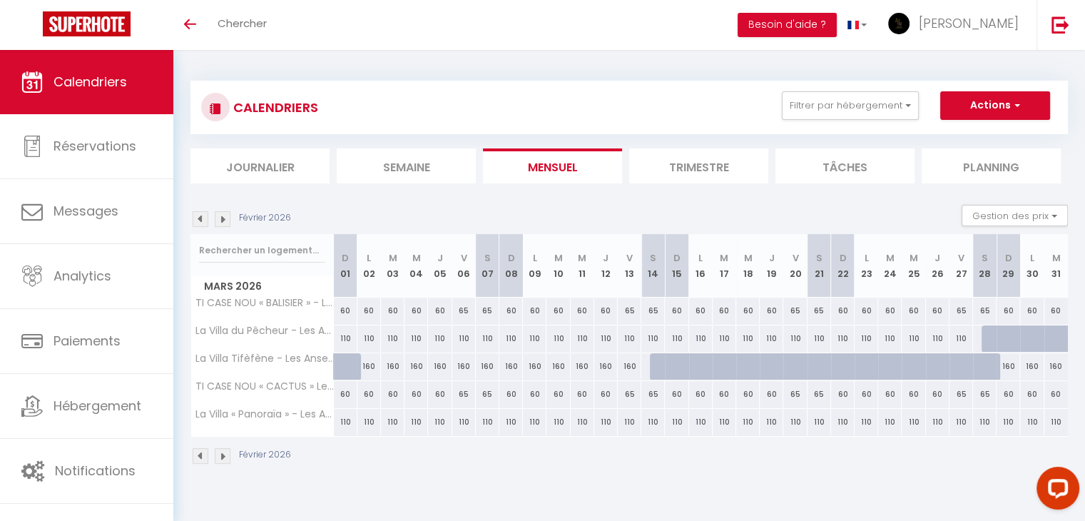
click at [205, 456] on img at bounding box center [201, 456] width 16 height 16
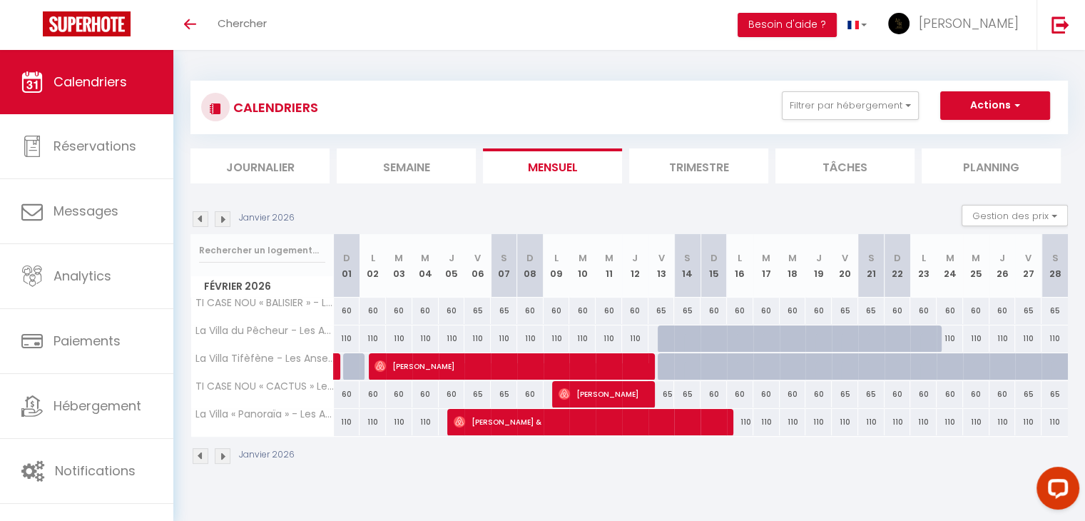
click at [205, 456] on img at bounding box center [201, 456] width 16 height 16
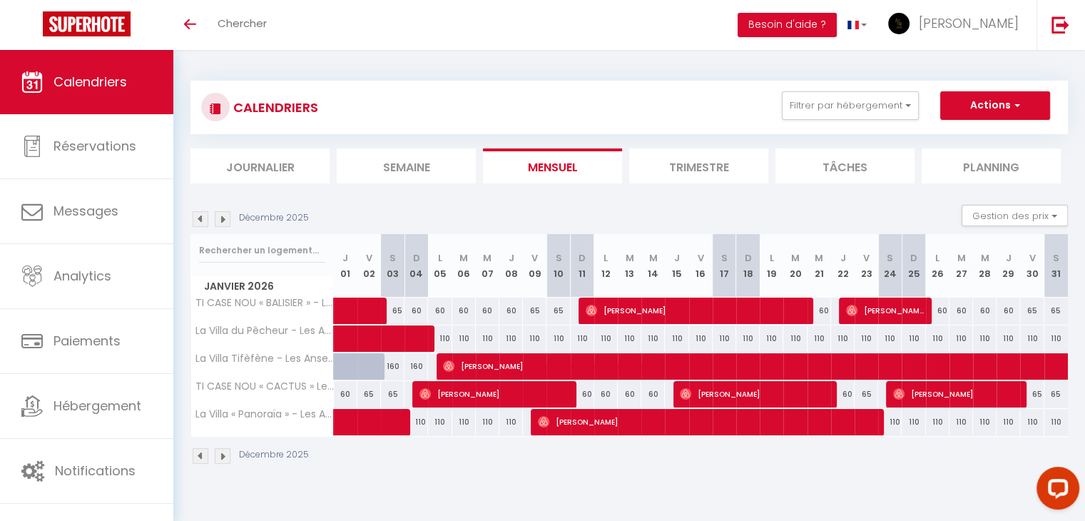
click at [205, 456] on img at bounding box center [201, 456] width 16 height 16
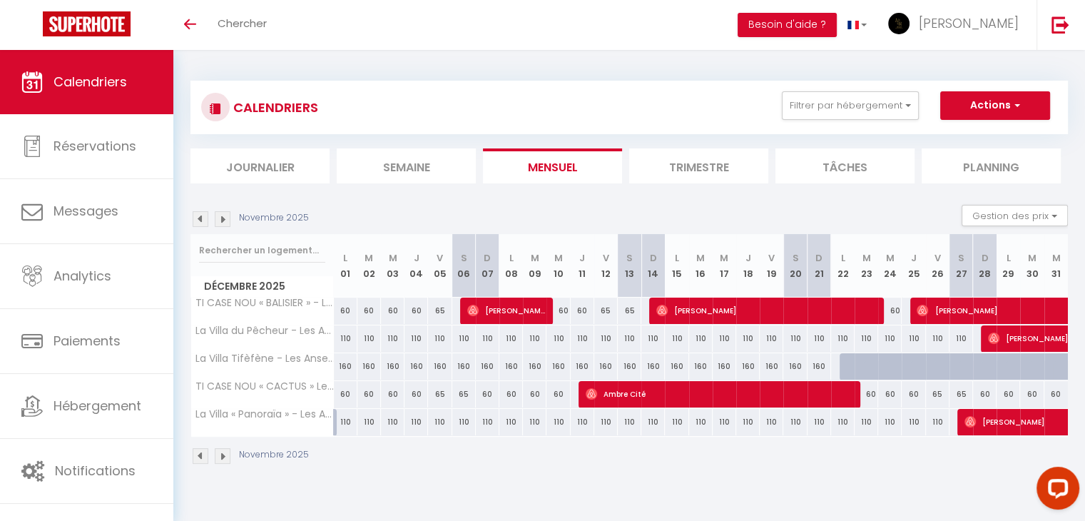
click at [205, 456] on img at bounding box center [201, 456] width 16 height 16
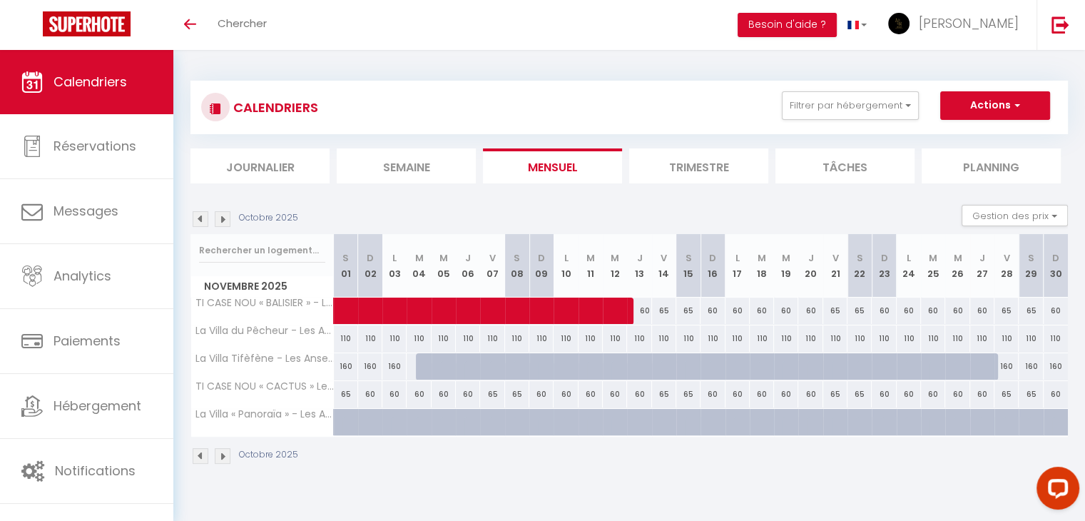
click at [203, 457] on img at bounding box center [201, 456] width 16 height 16
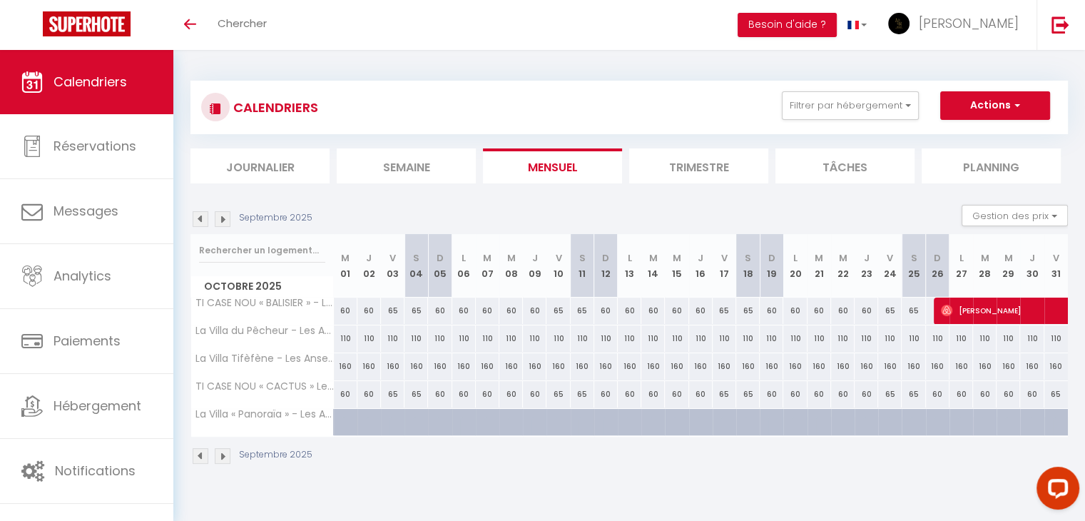
click at [204, 457] on img at bounding box center [201, 456] width 16 height 16
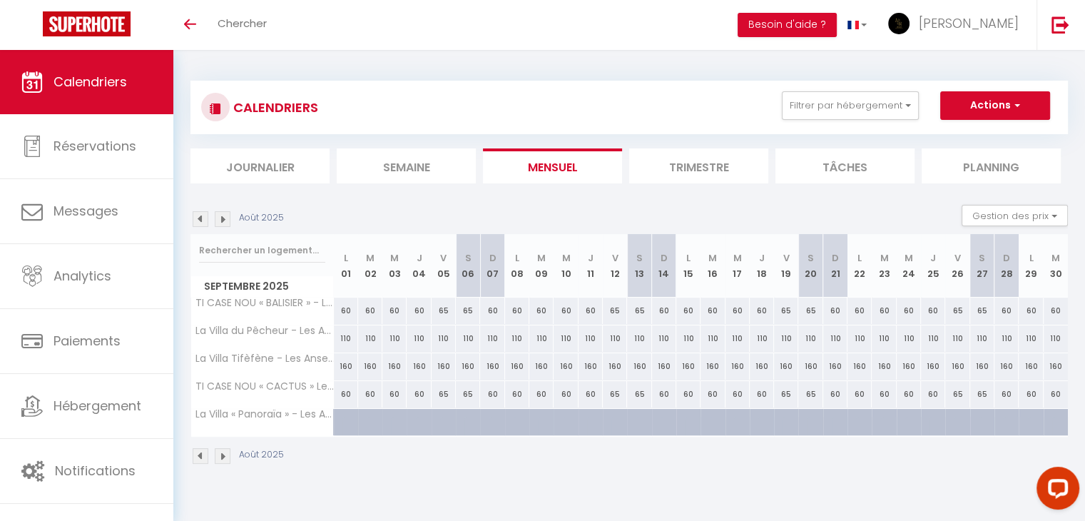
click at [202, 457] on img at bounding box center [201, 456] width 16 height 16
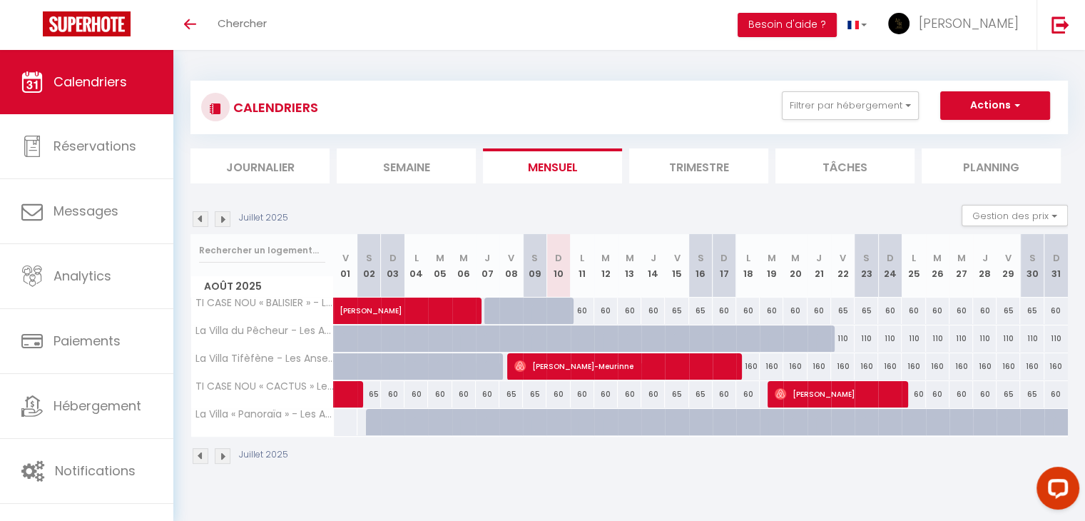
click at [218, 456] on img at bounding box center [223, 456] width 16 height 16
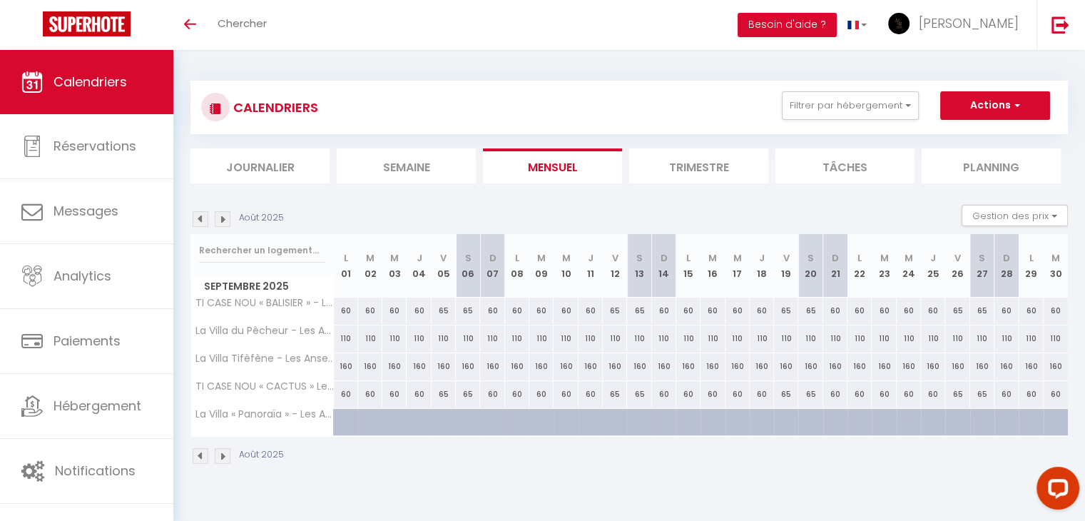
click at [218, 456] on img at bounding box center [223, 456] width 16 height 16
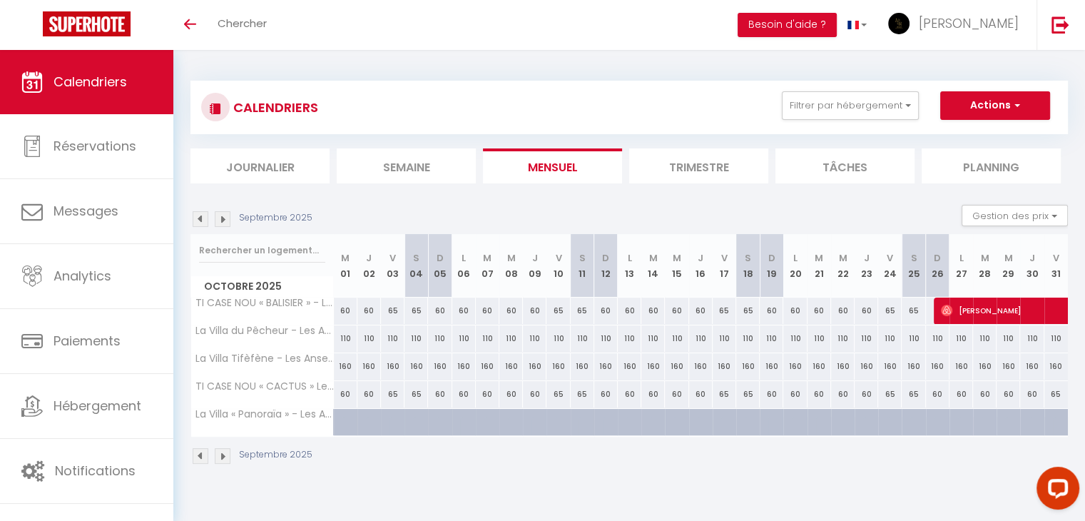
click at [218, 456] on img at bounding box center [223, 456] width 16 height 16
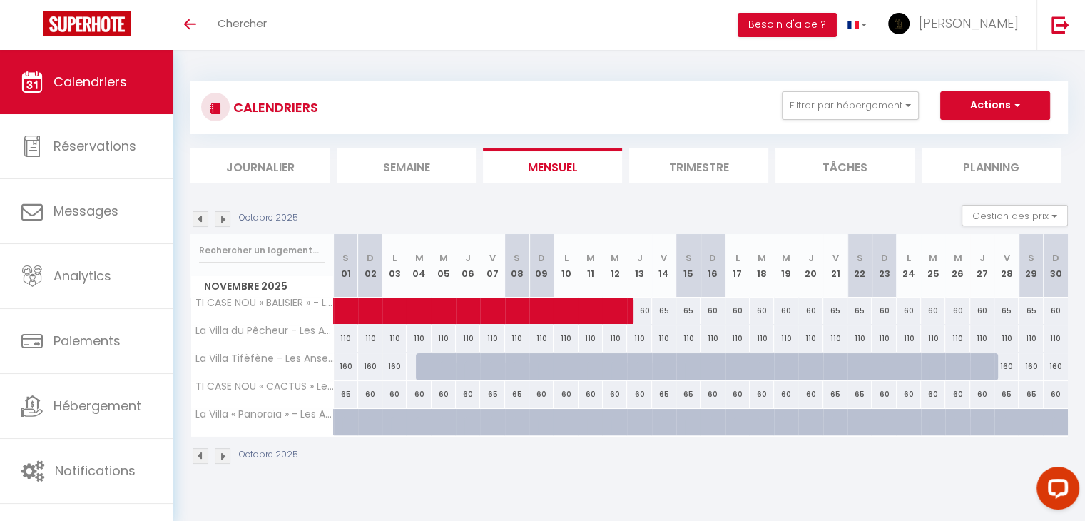
click at [200, 455] on img at bounding box center [201, 456] width 16 height 16
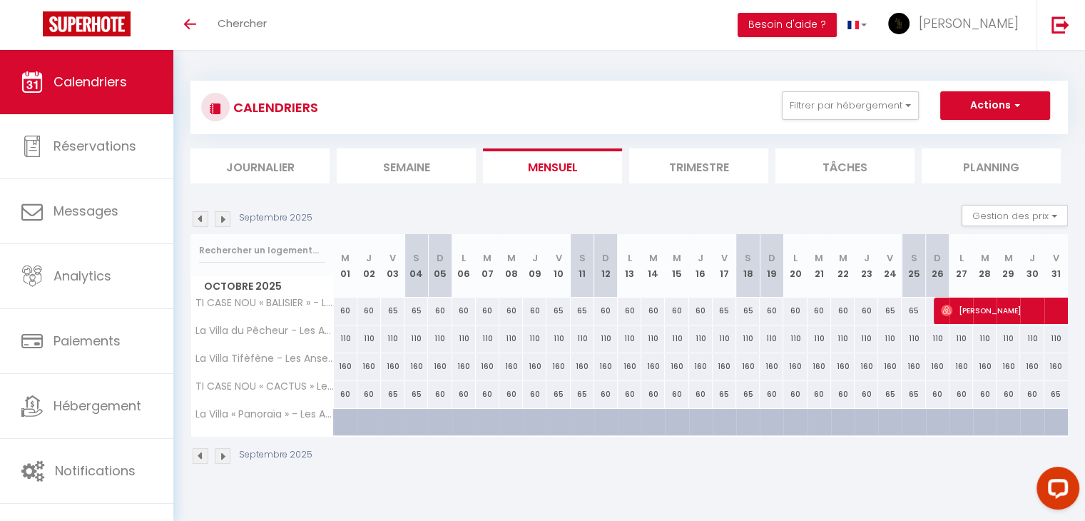
click at [228, 452] on img at bounding box center [223, 456] width 16 height 16
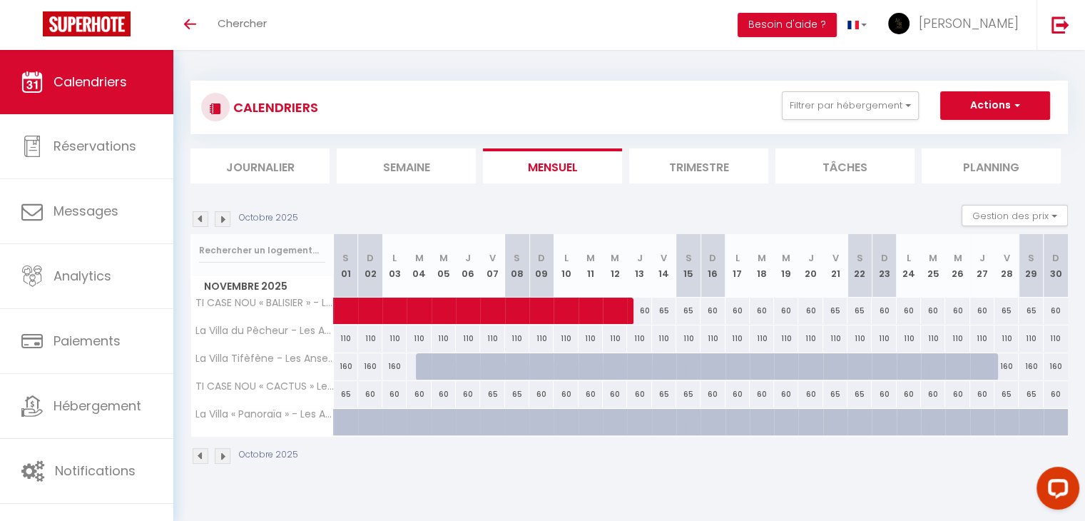
click at [228, 452] on img at bounding box center [223, 456] width 16 height 16
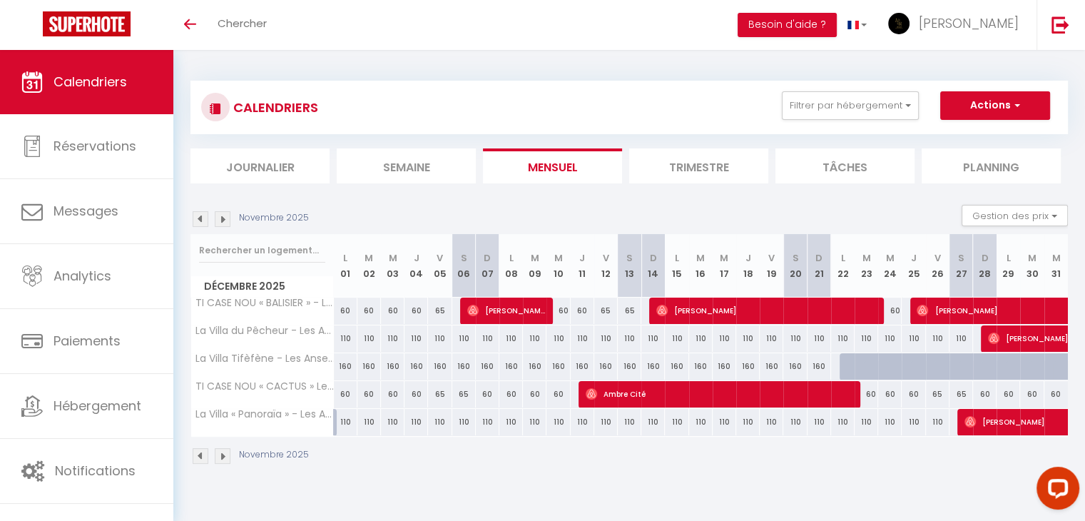
click at [200, 449] on img at bounding box center [201, 456] width 16 height 16
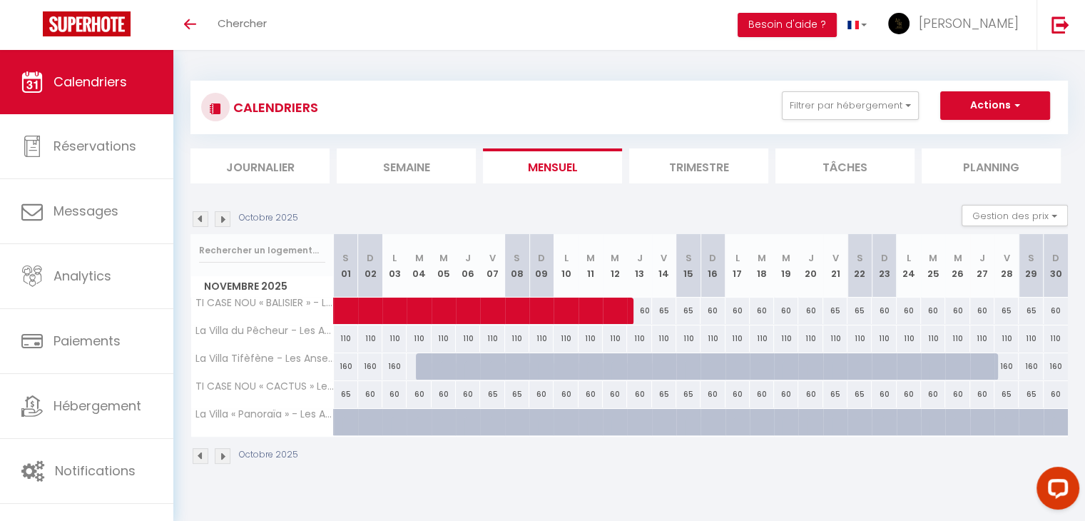
click at [200, 449] on img at bounding box center [201, 456] width 16 height 16
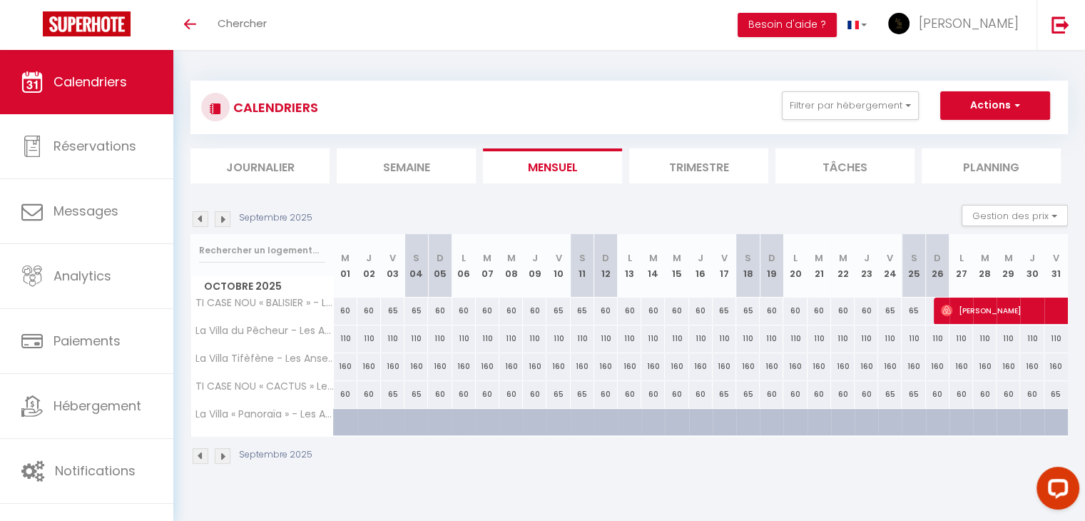
click at [213, 454] on div "Septembre 2025" at bounding box center [253, 456] width 126 height 16
click at [217, 456] on img at bounding box center [223, 456] width 16 height 16
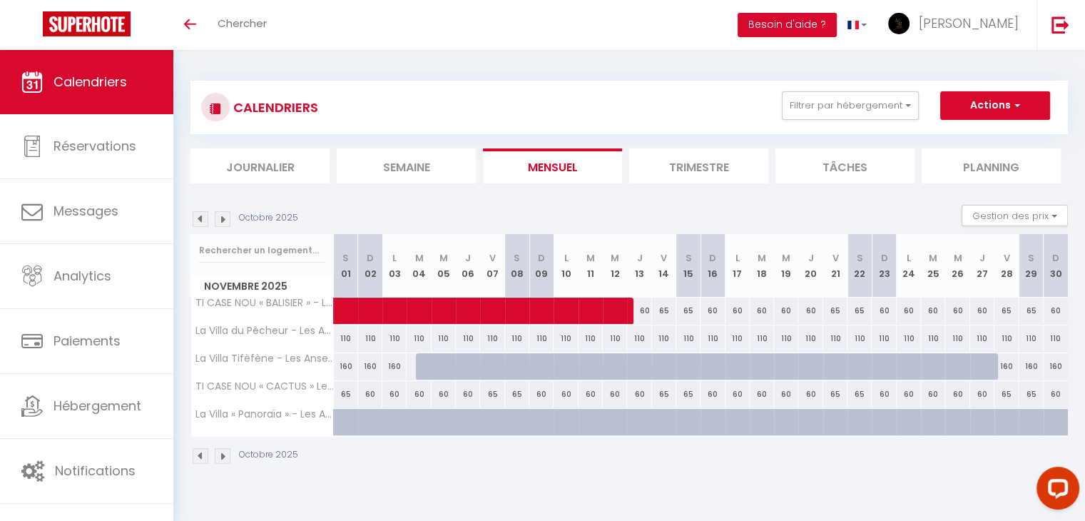
click at [217, 456] on img at bounding box center [223, 456] width 16 height 16
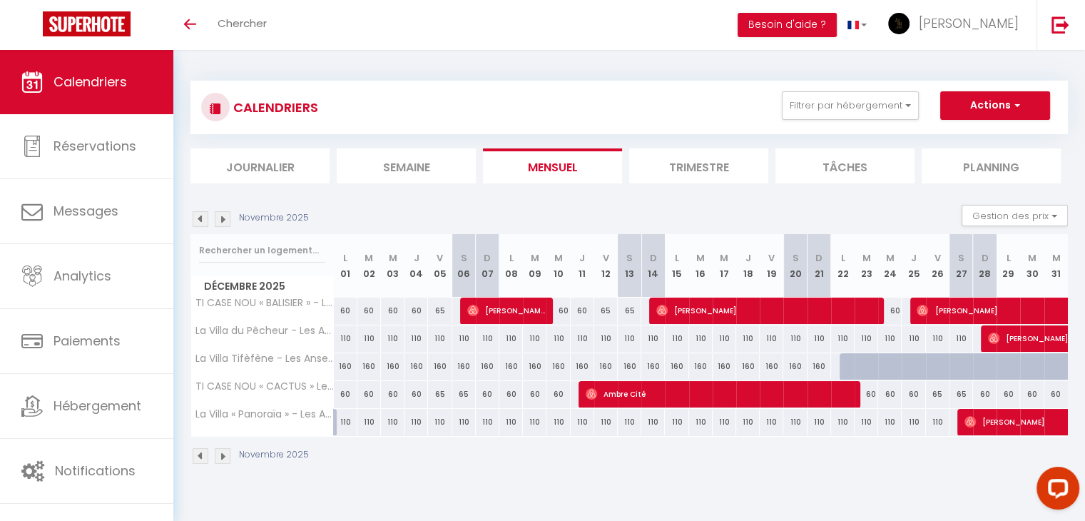
click at [218, 457] on img at bounding box center [223, 456] width 16 height 16
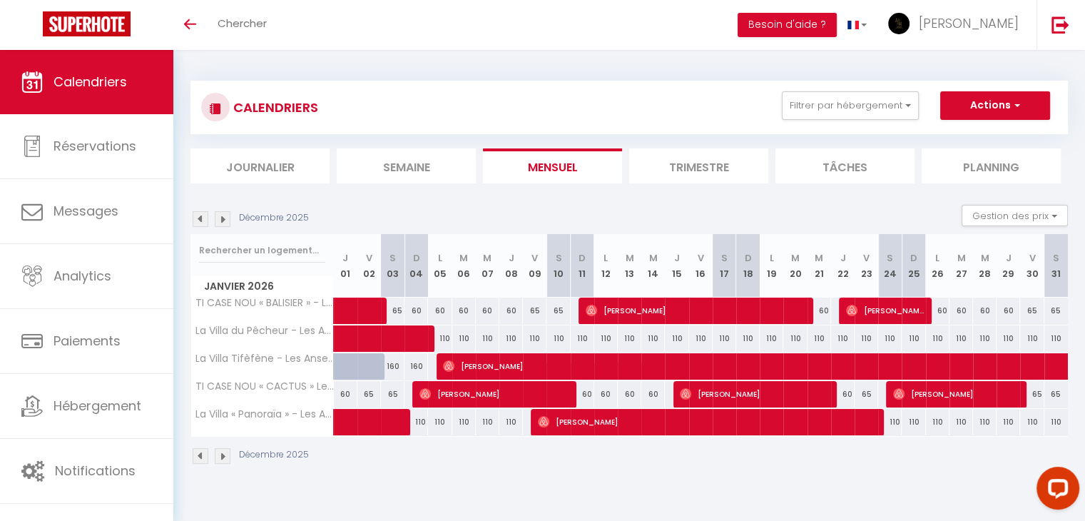
click at [220, 459] on img at bounding box center [223, 456] width 16 height 16
